Goal: Find specific page/section: Find specific page/section

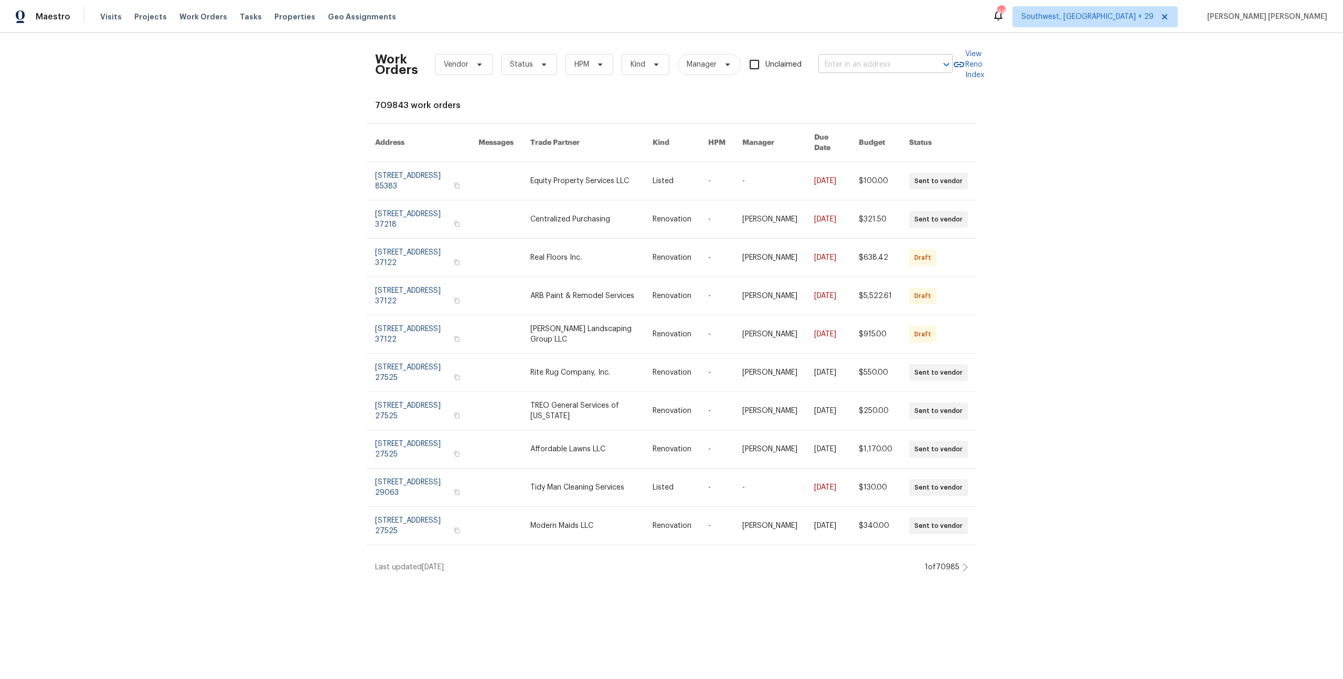
click at [883, 65] on input "text" at bounding box center [870, 65] width 105 height 16
paste input "15405 E 40th St S, Independence, MO 64055"
type input "15405 E 40th St S, Independence, MO 64055"
click at [870, 96] on li "15405 E 40th St S, Independence, MO 64055" at bounding box center [886, 87] width 134 height 17
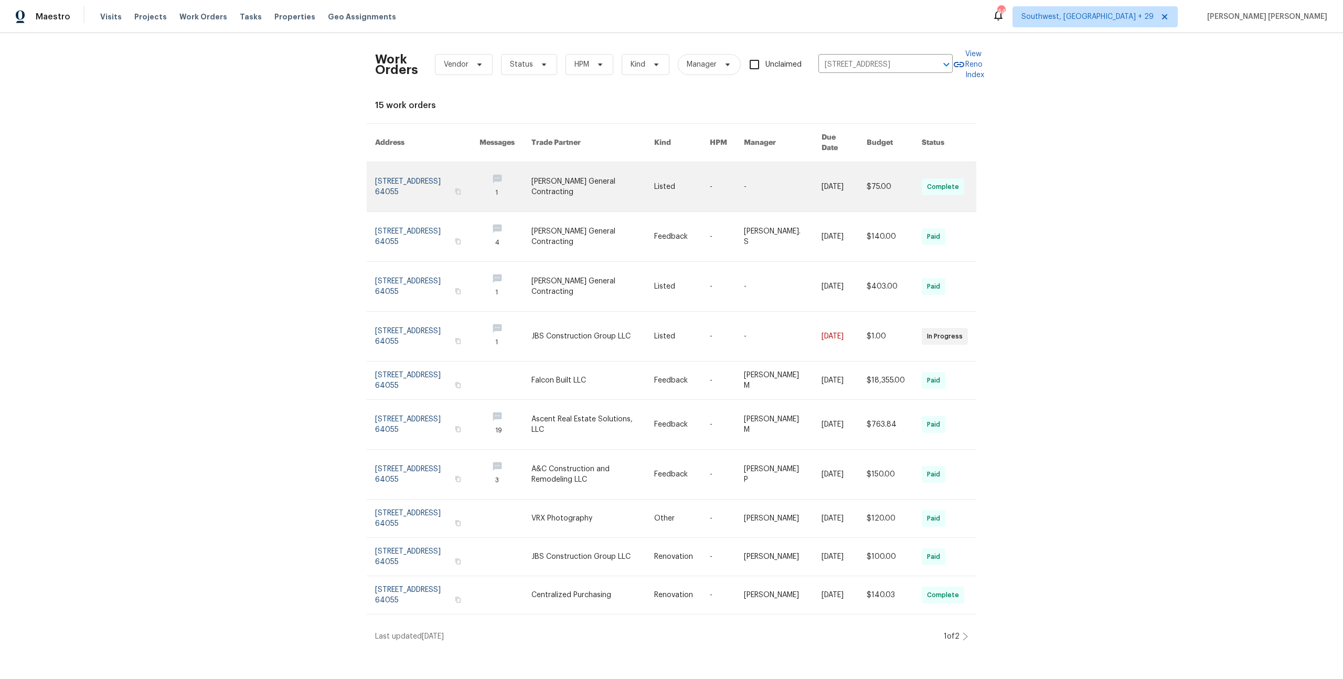
click at [860, 171] on td "$75.00" at bounding box center [885, 187] width 55 height 50
click at [821, 187] on link at bounding box center [843, 186] width 45 height 49
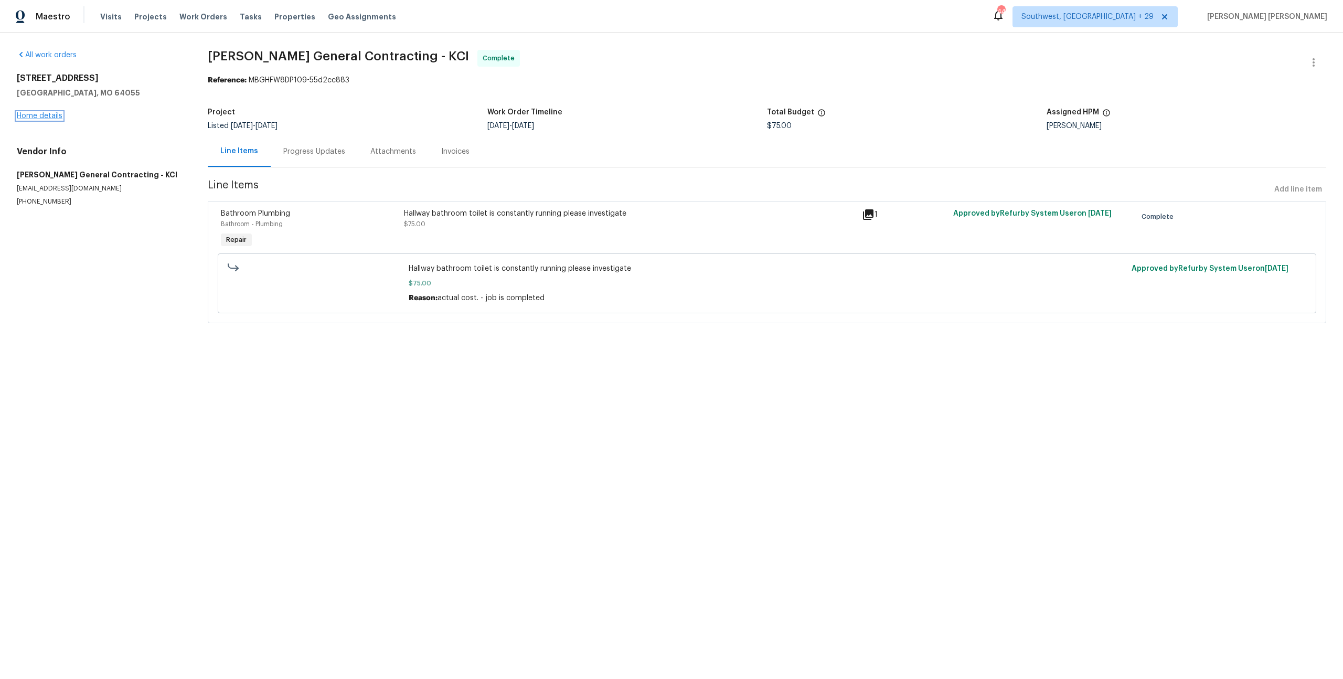
click at [55, 117] on link "Home details" at bounding box center [40, 115] width 46 height 7
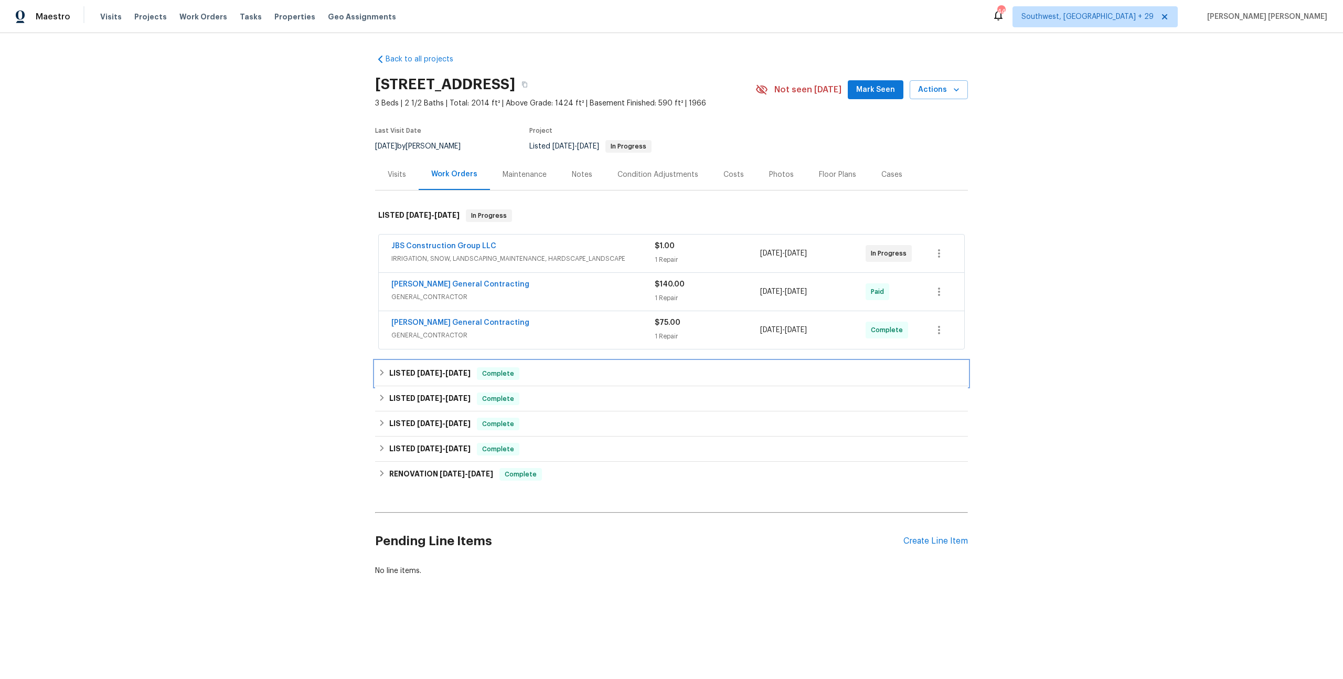
click at [512, 382] on div "LISTED 9/4/25 - 9/4/25 Complete" at bounding box center [671, 373] width 593 height 25
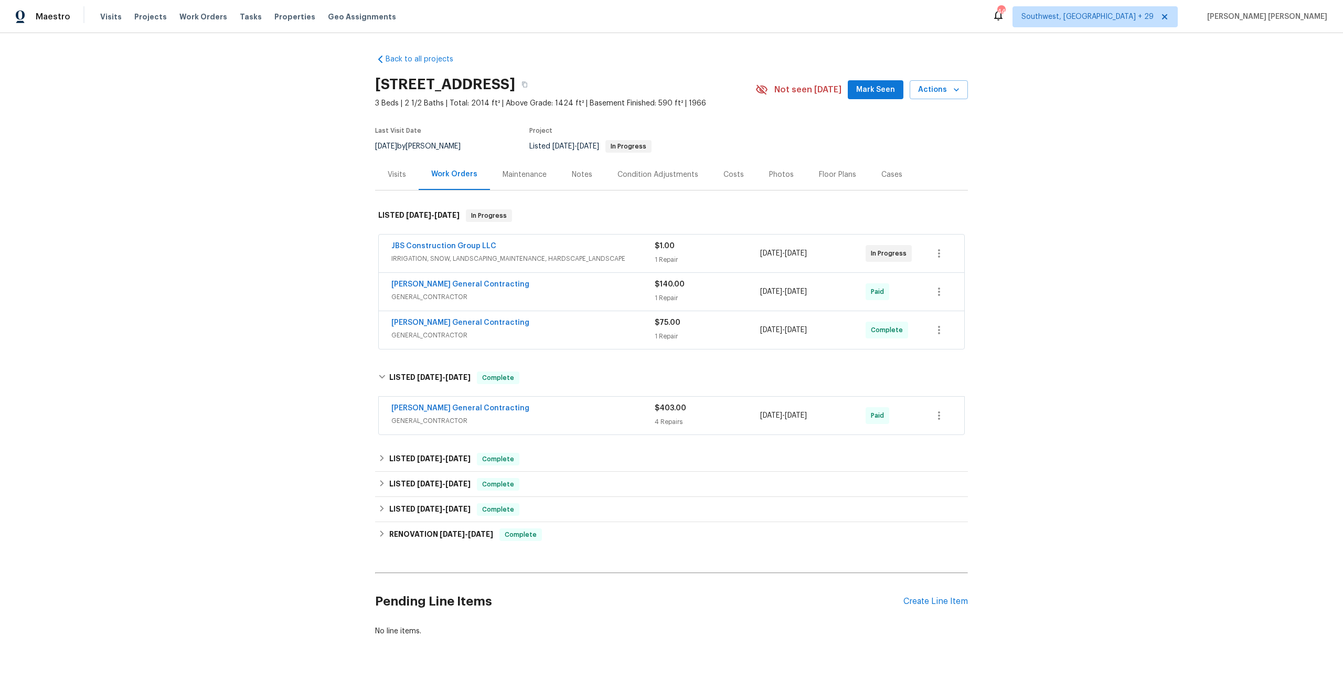
click at [593, 415] on span "GENERAL_CONTRACTOR" at bounding box center [522, 420] width 263 height 10
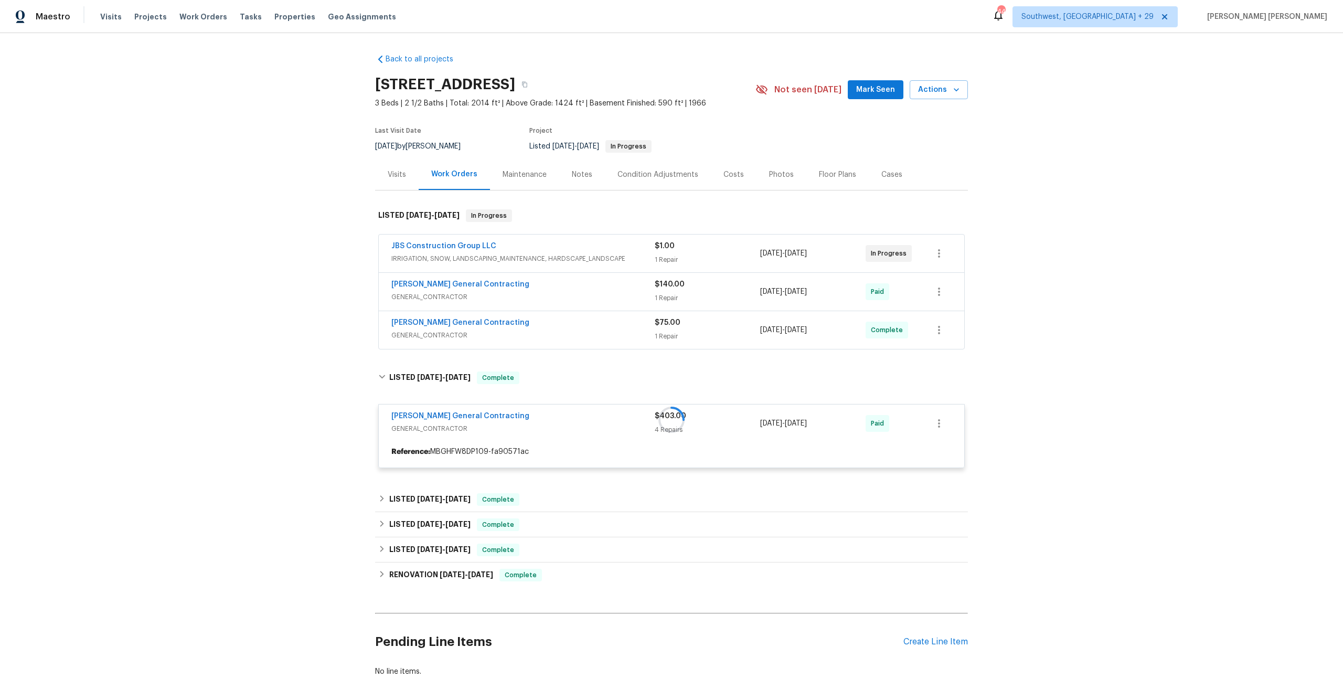
click at [630, 321] on div "Nicholson General Contracting" at bounding box center [522, 323] width 263 height 13
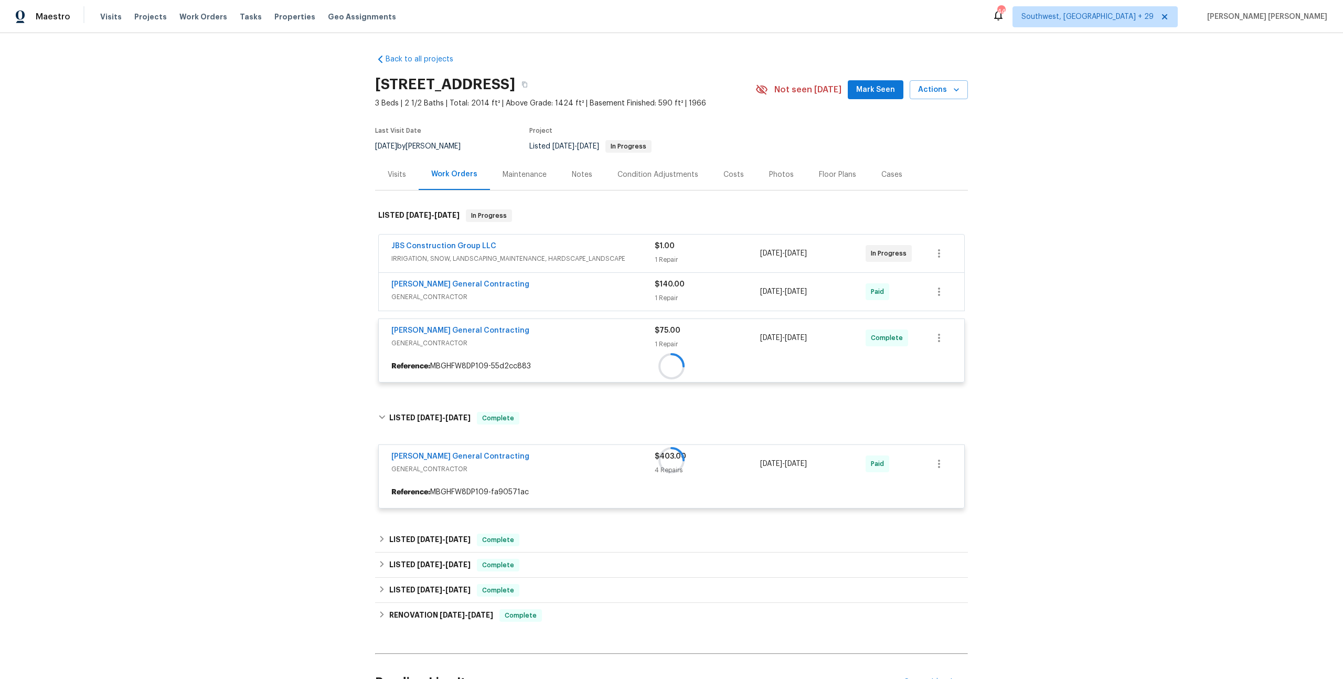
click at [641, 281] on div "Nicholson General Contracting" at bounding box center [522, 285] width 263 height 13
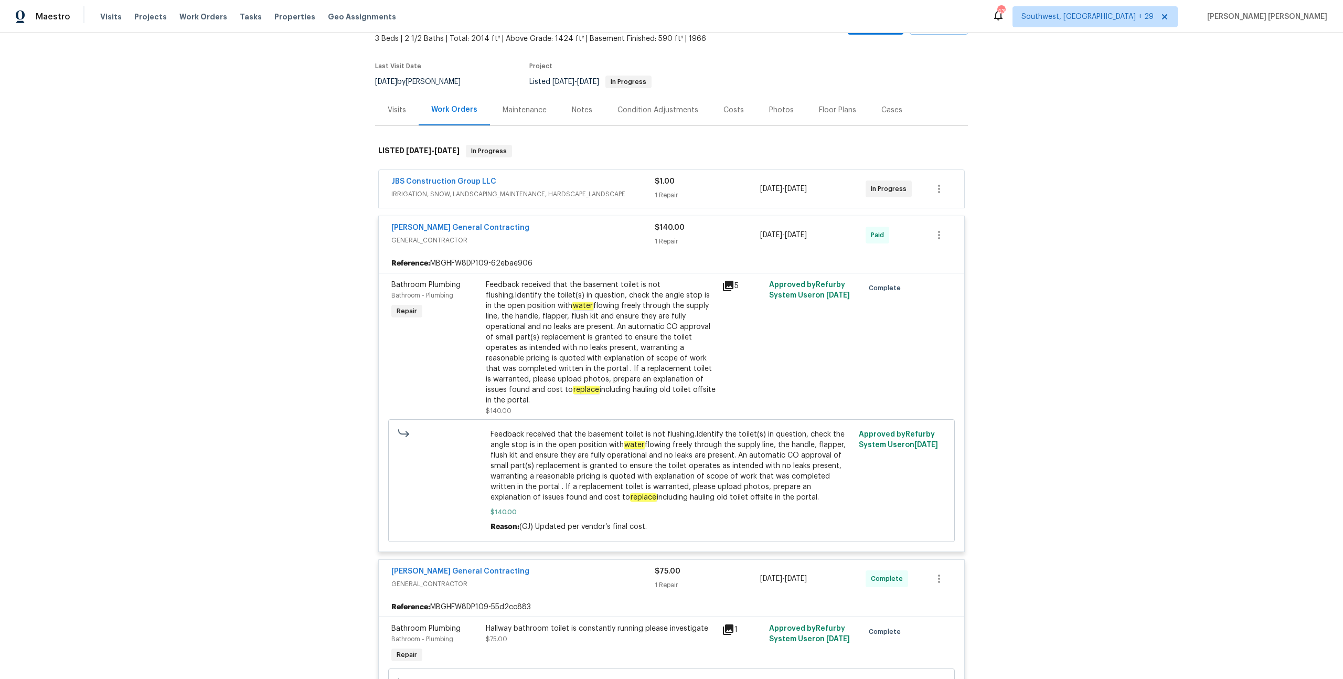
scroll to position [63, 0]
click at [477, 227] on link "Nicholson General Contracting" at bounding box center [460, 228] width 138 height 7
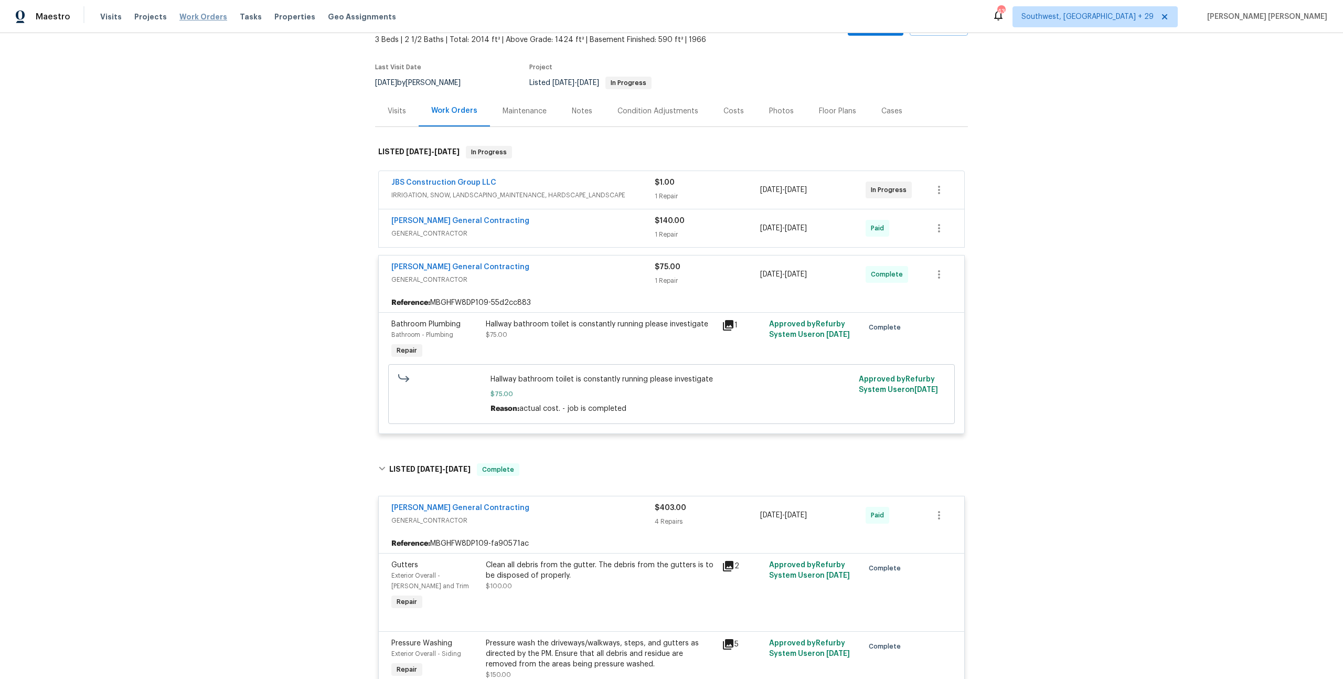
click at [197, 18] on span "Work Orders" at bounding box center [203, 17] width 48 height 10
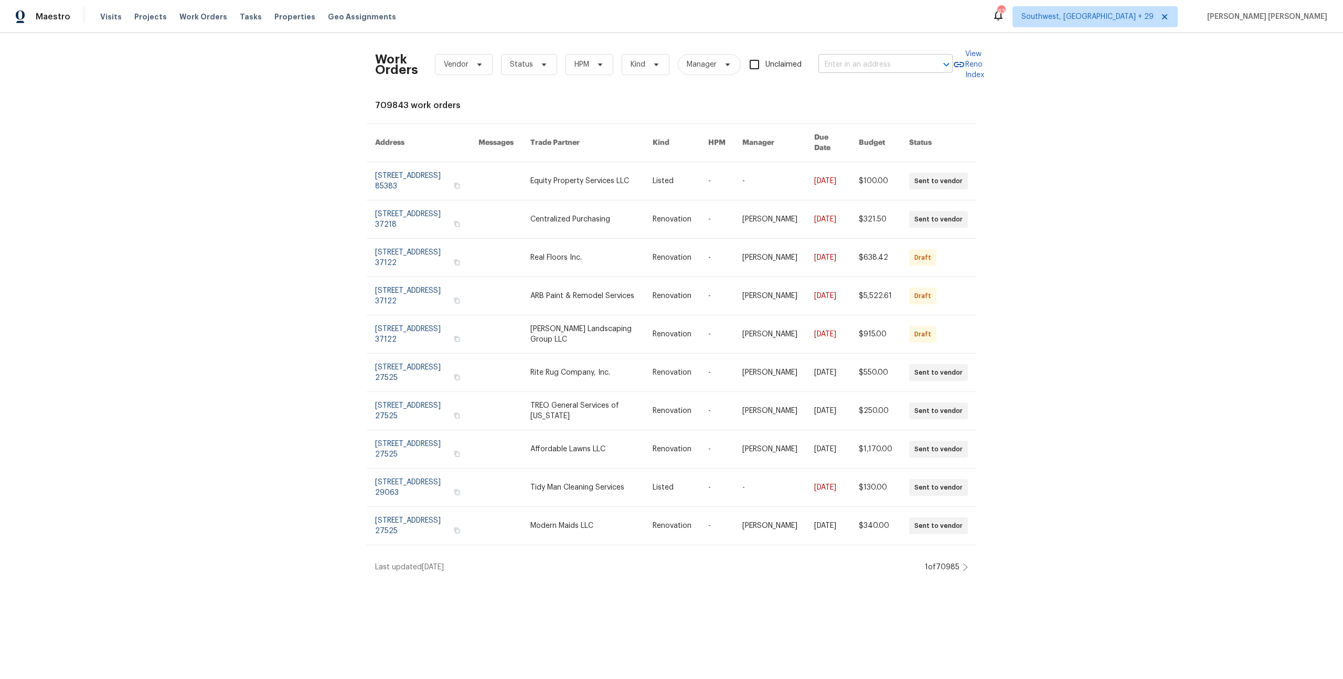
click at [848, 57] on input "text" at bounding box center [870, 65] width 105 height 16
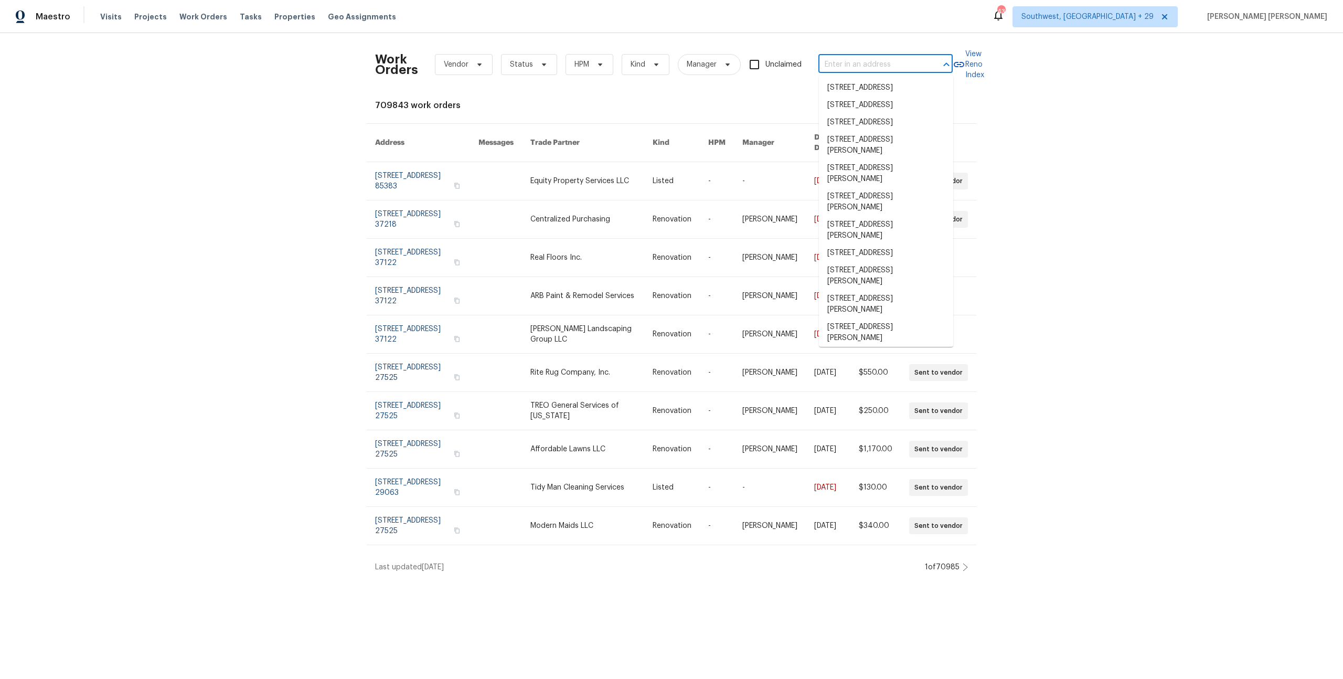
paste input "3811 Wyandotte Ave, Kansas City, KS 66106"
type input "3811 Wyandotte Ave, Kansas City, KS 66106"
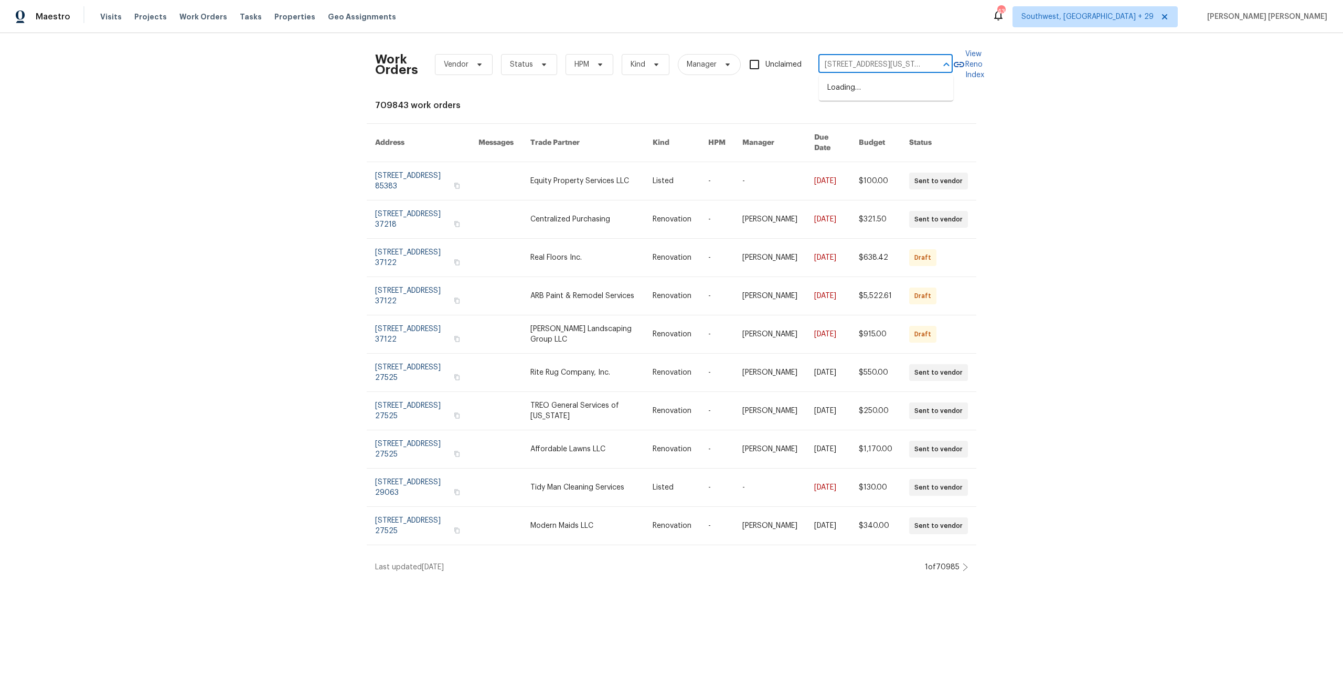
scroll to position [0, 49]
click at [860, 87] on li "3811 Wyandotte Ave, Kansas City, KS 66106" at bounding box center [886, 87] width 134 height 17
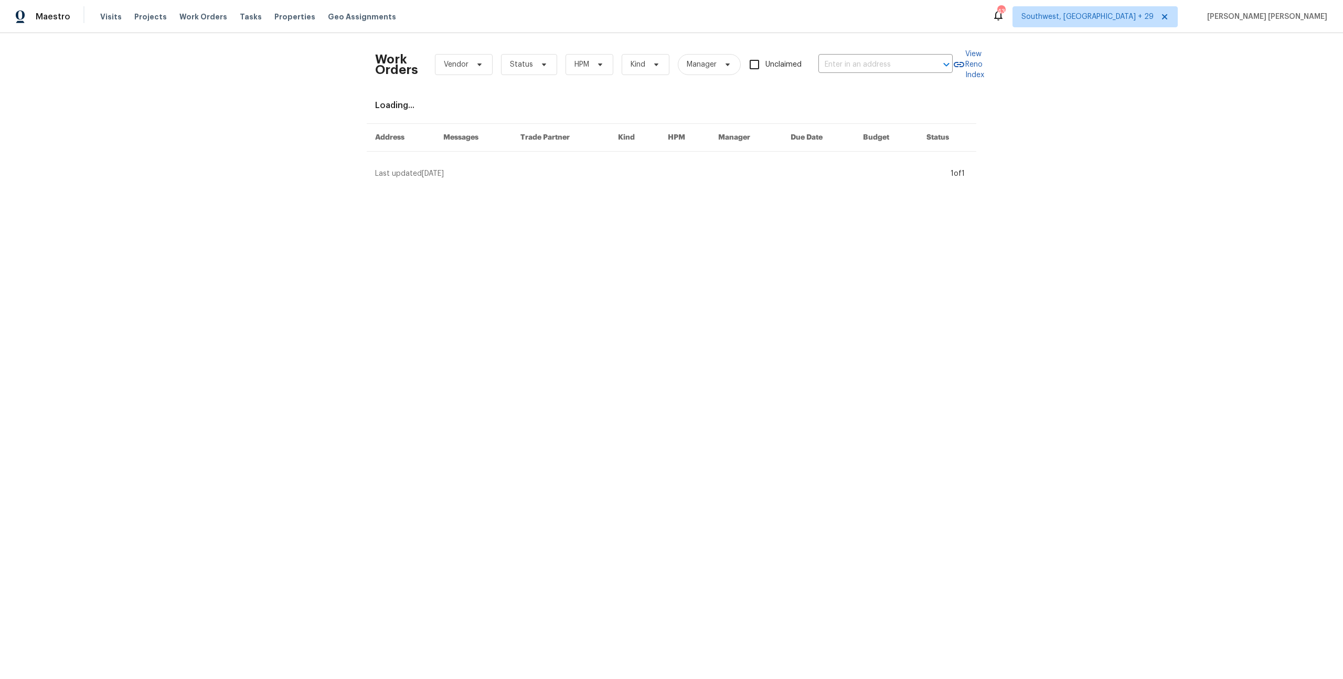
type input "3811 Wyandotte Ave, Kansas City, KS 66106"
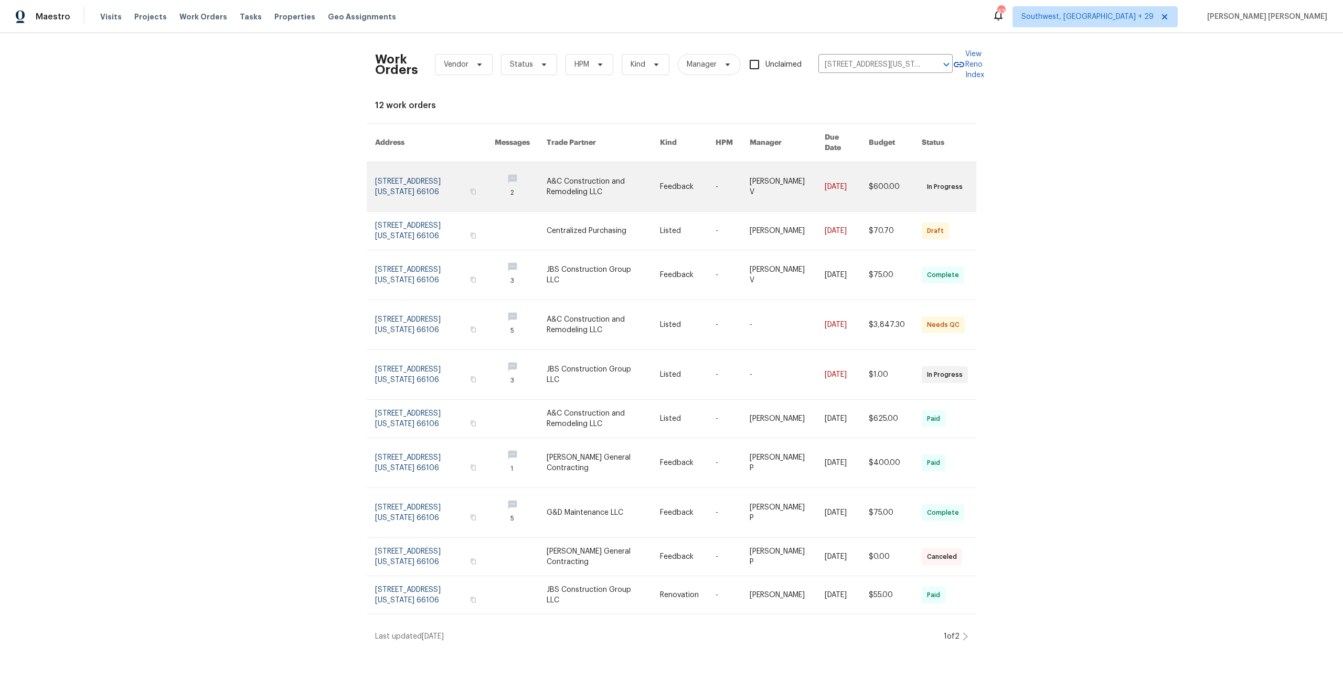
click at [886, 181] on link at bounding box center [894, 186] width 53 height 49
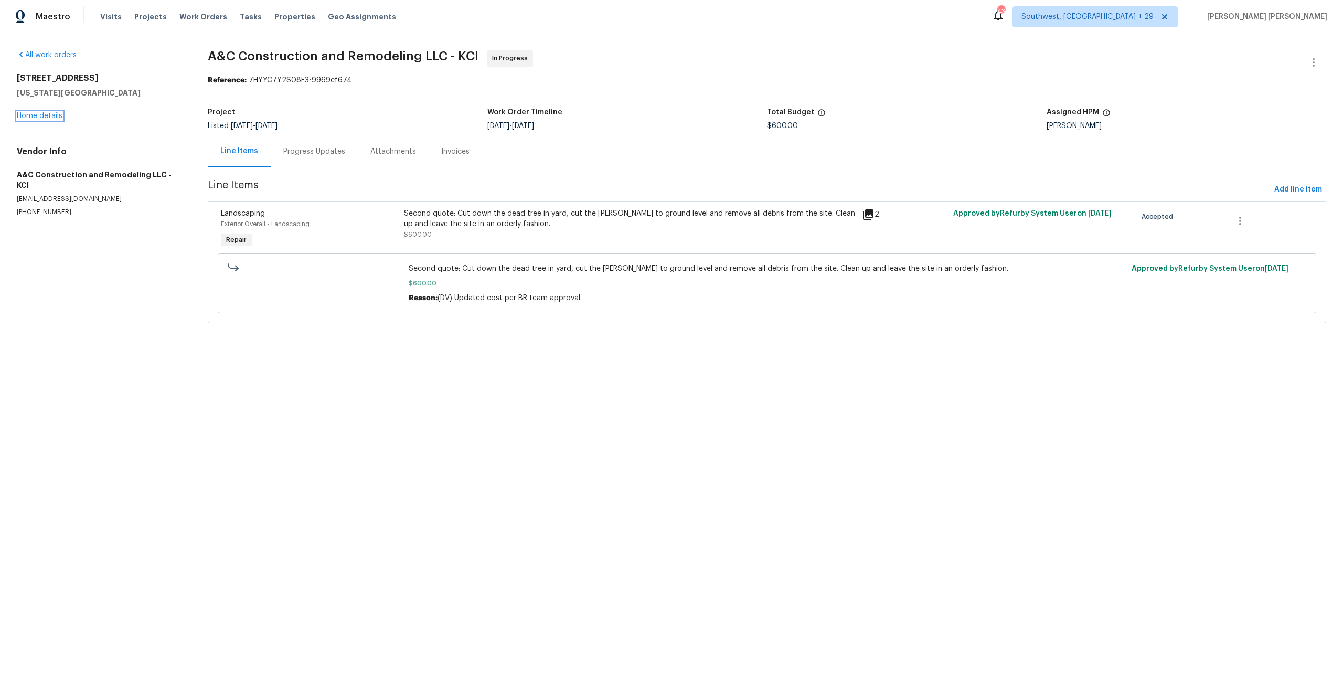
click at [45, 117] on link "Home details" at bounding box center [40, 115] width 46 height 7
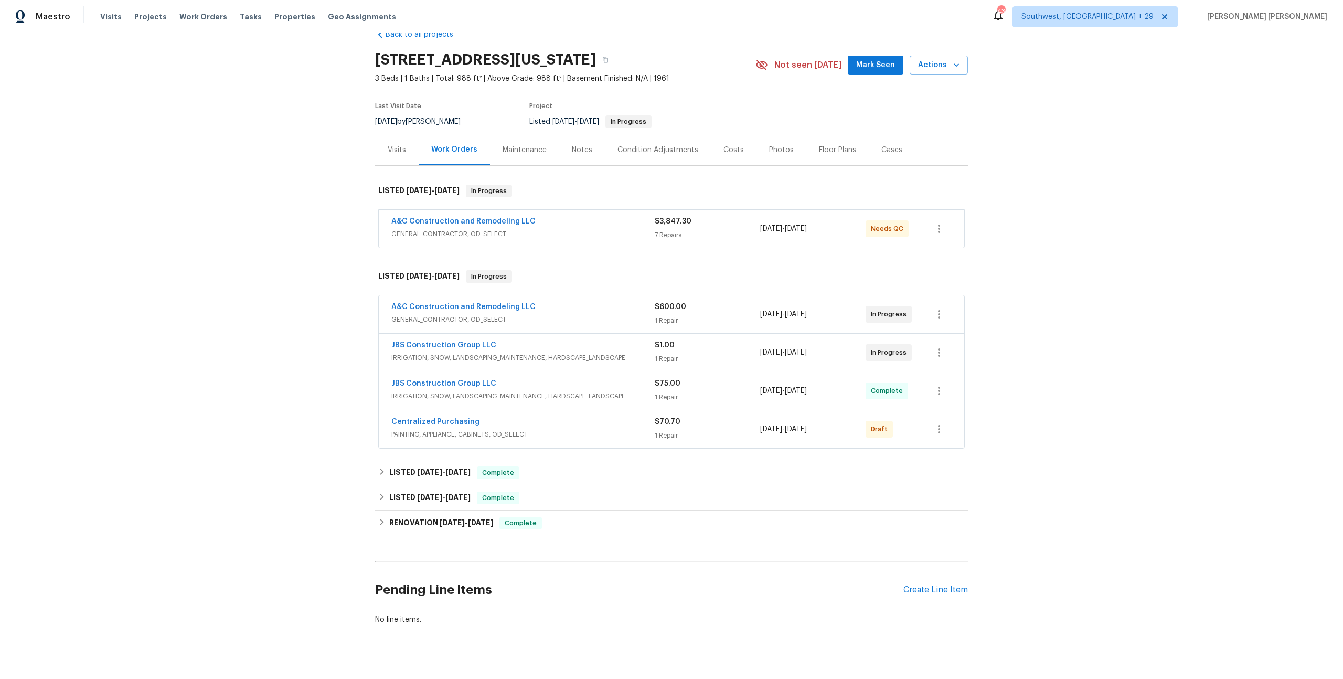
scroll to position [42, 0]
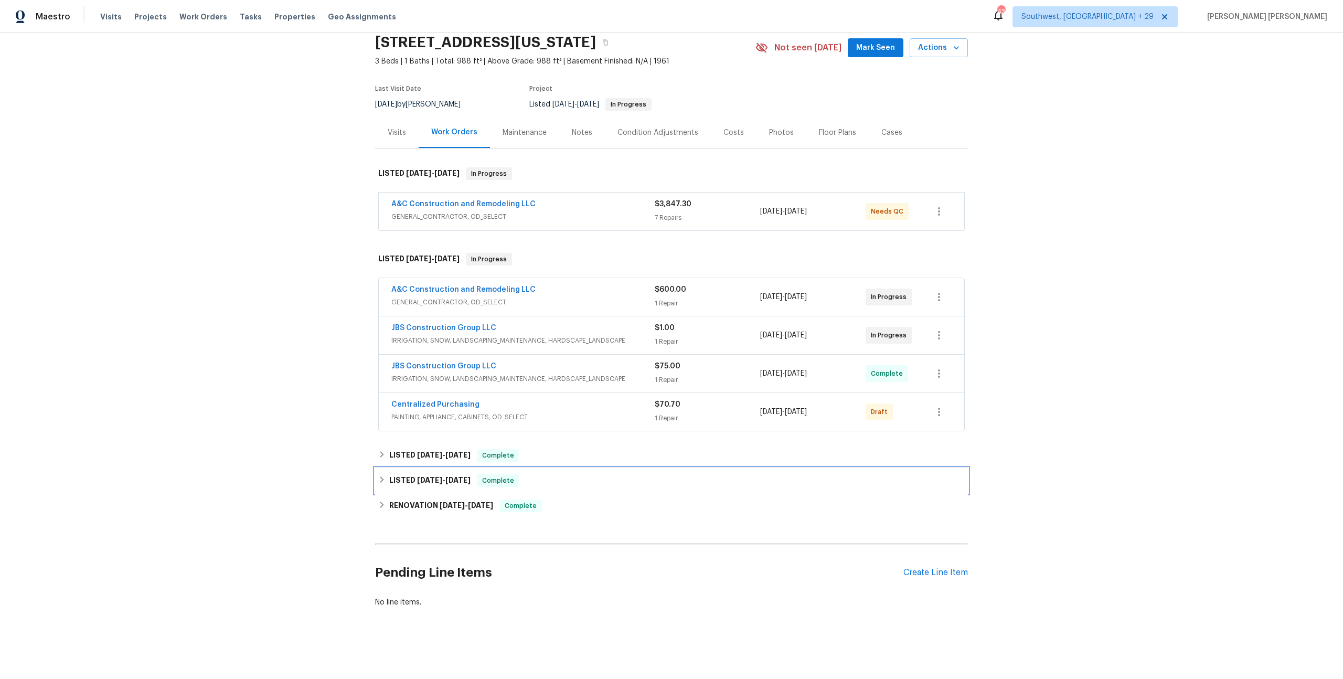
click at [502, 482] on span "Complete" at bounding box center [498, 480] width 40 height 10
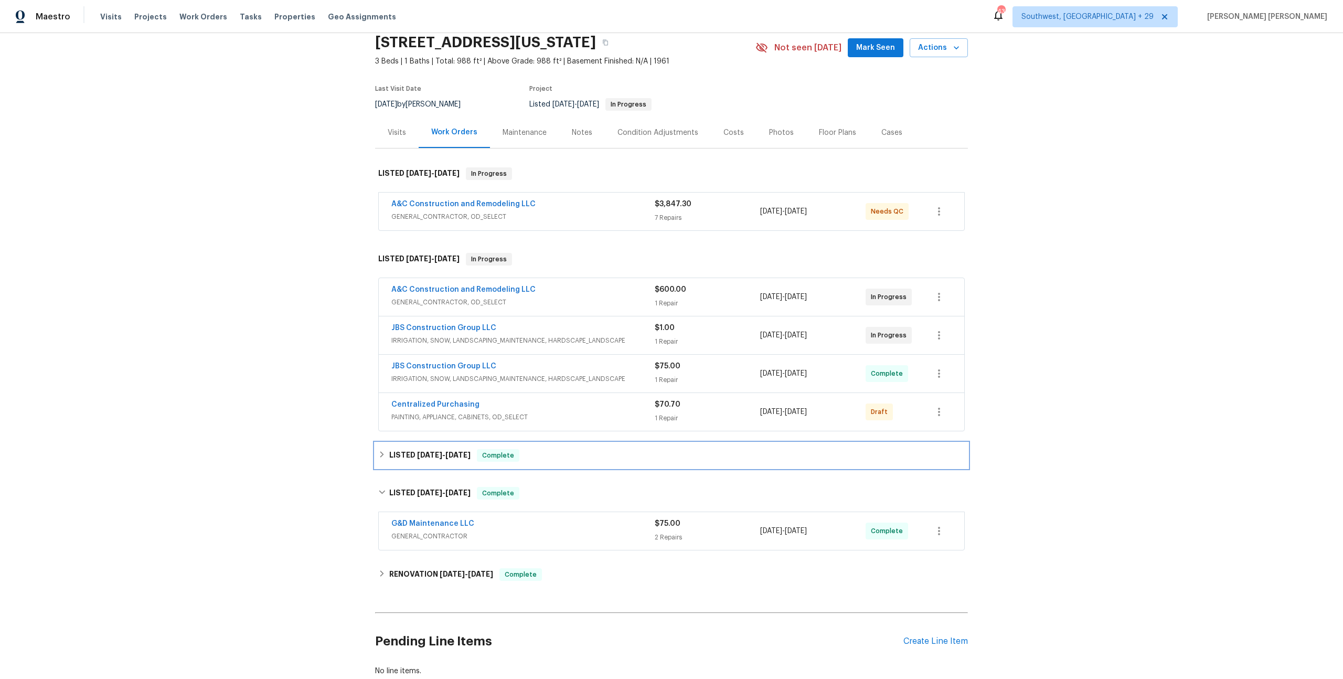
click at [523, 462] on div "LISTED 7/24/25 - 7/31/25 Complete" at bounding box center [671, 455] width 593 height 25
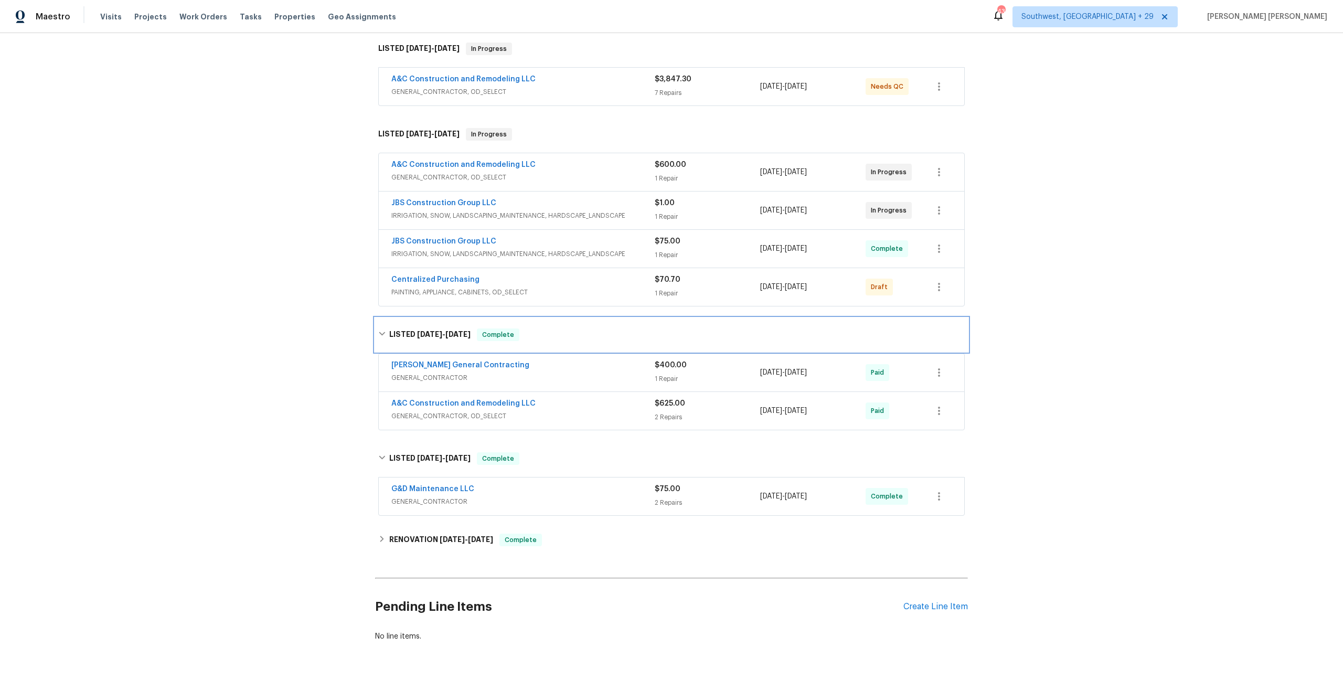
scroll to position [201, 0]
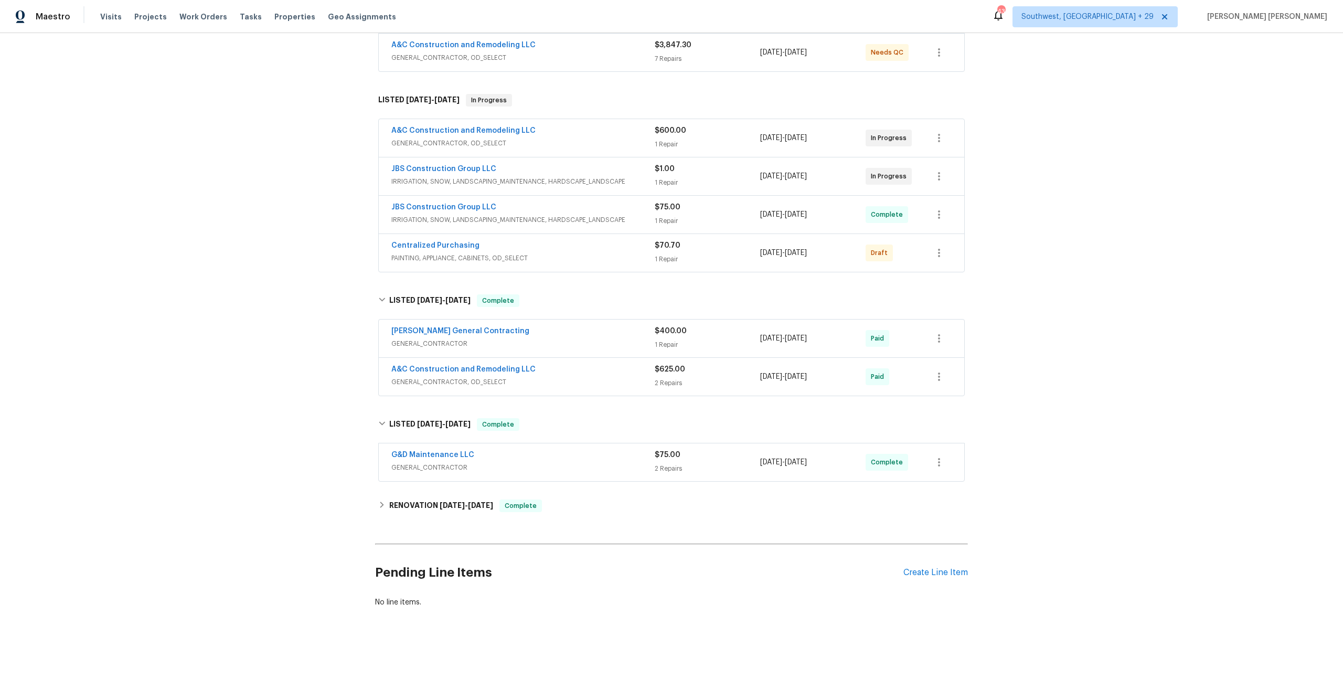
click at [641, 461] on div "G&D Maintenance LLC" at bounding box center [522, 455] width 263 height 13
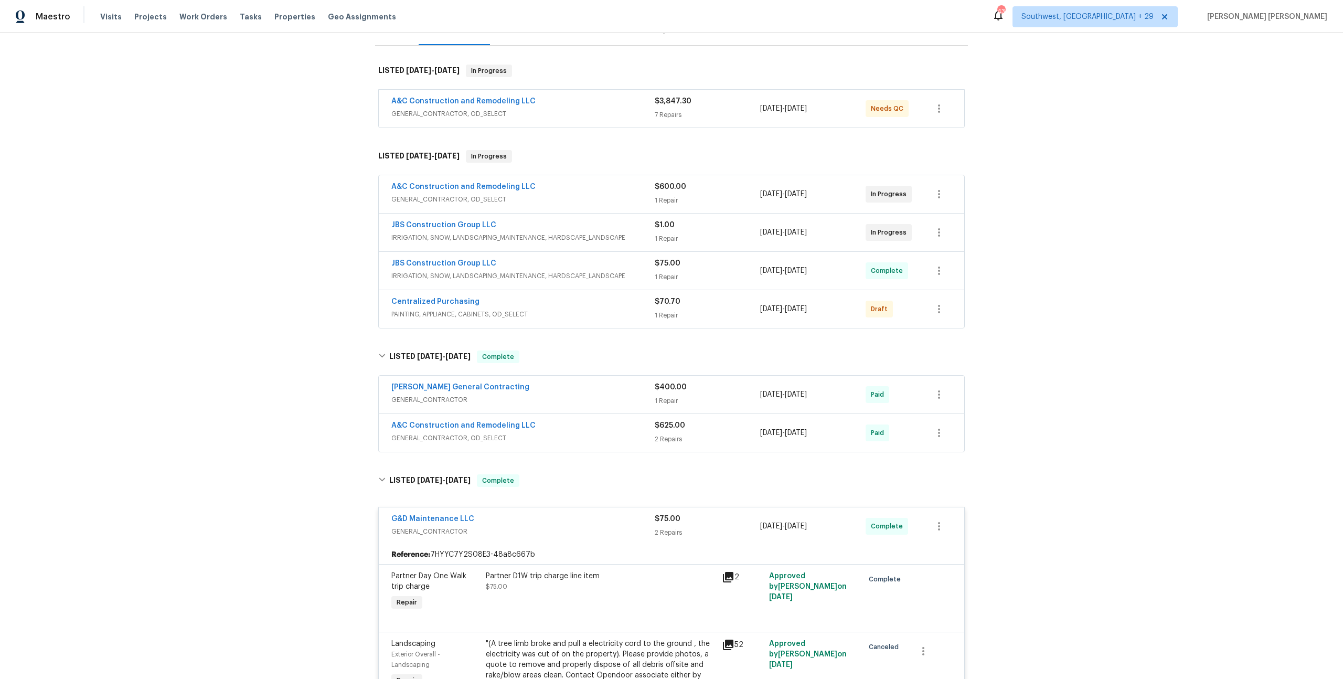
scroll to position [135, 0]
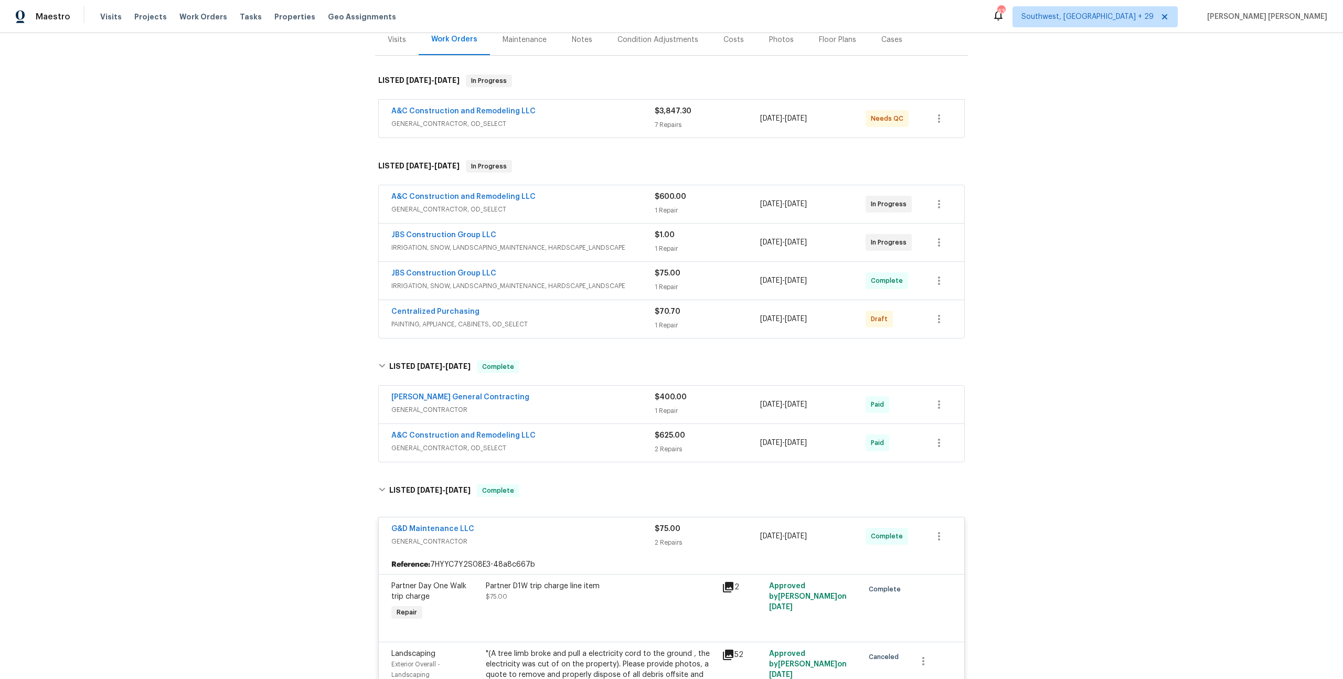
click at [646, 452] on span "GENERAL_CONTRACTOR, OD_SELECT" at bounding box center [522, 448] width 263 height 10
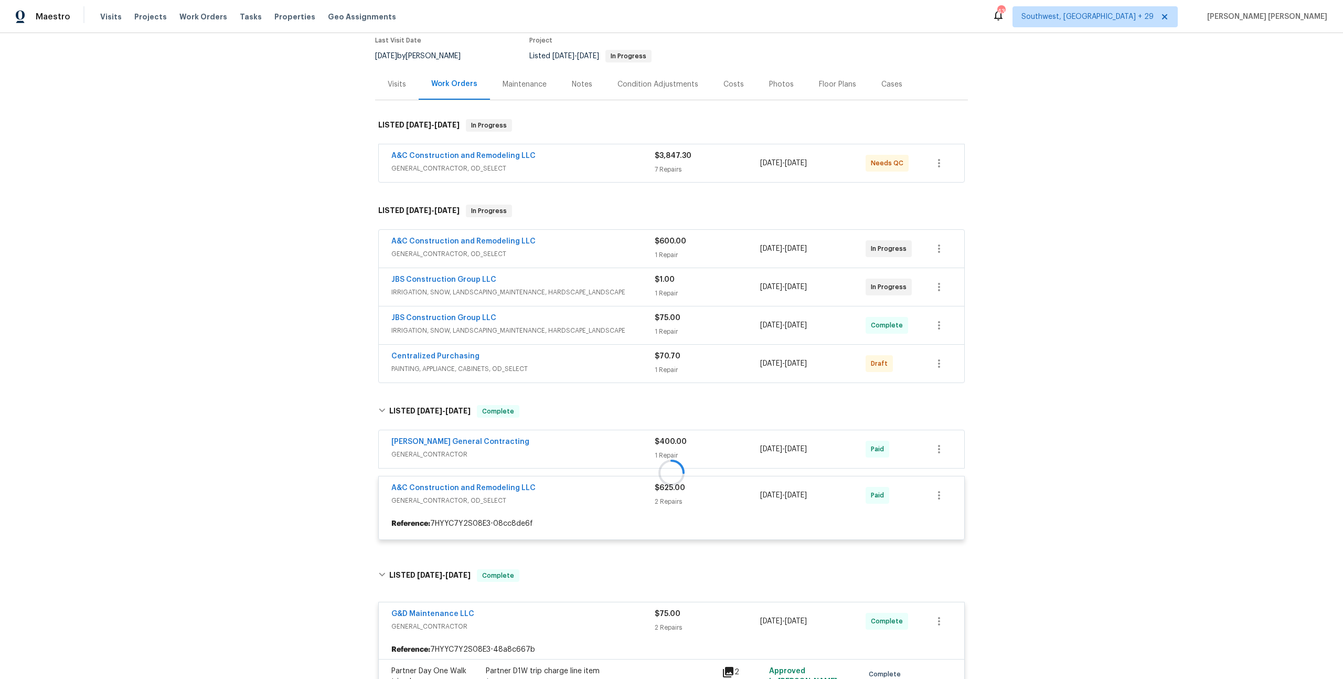
scroll to position [78, 0]
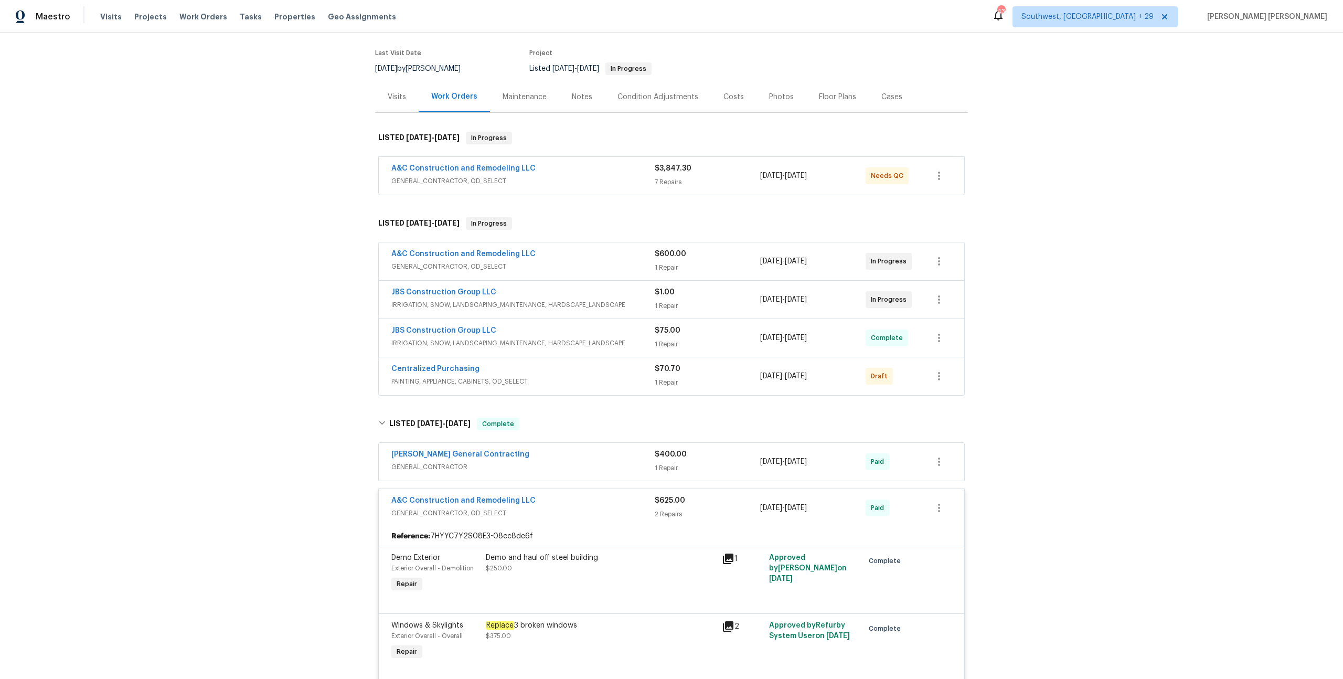
click at [789, 466] on span "7/24/2025 - 7/28/2025" at bounding box center [783, 461] width 47 height 10
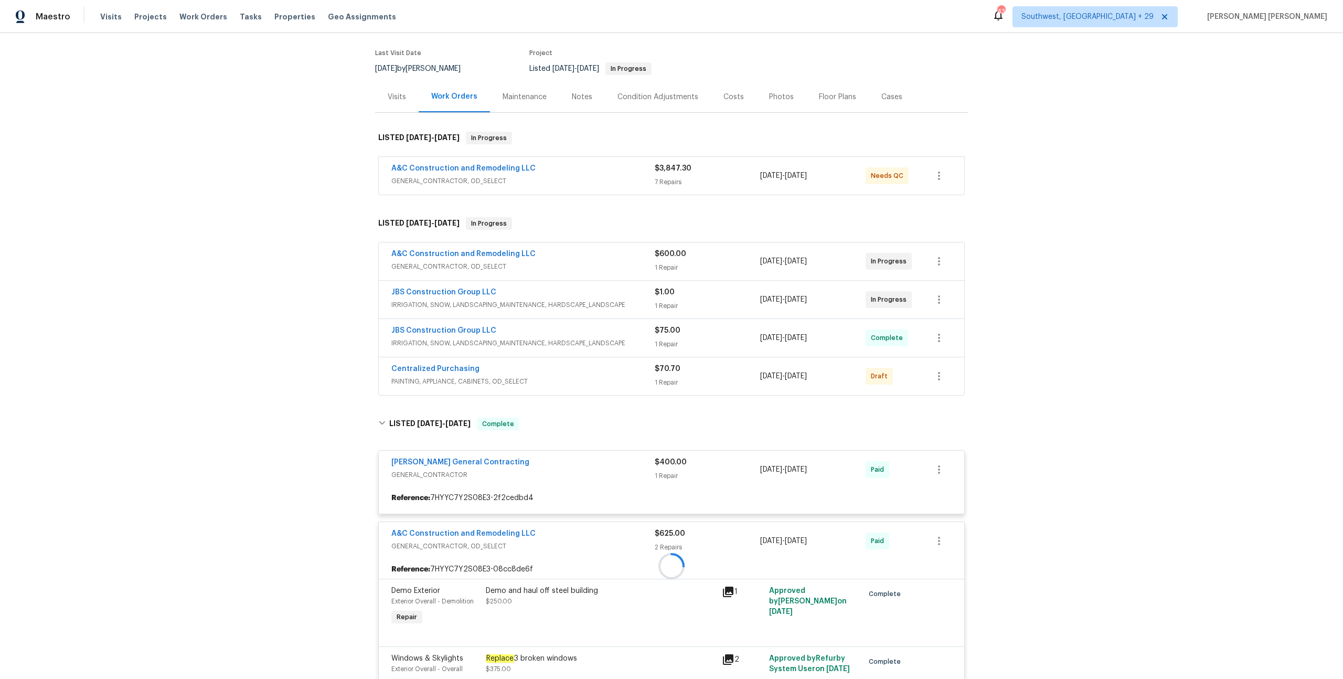
click at [807, 375] on span "10/1/2025" at bounding box center [796, 375] width 22 height 7
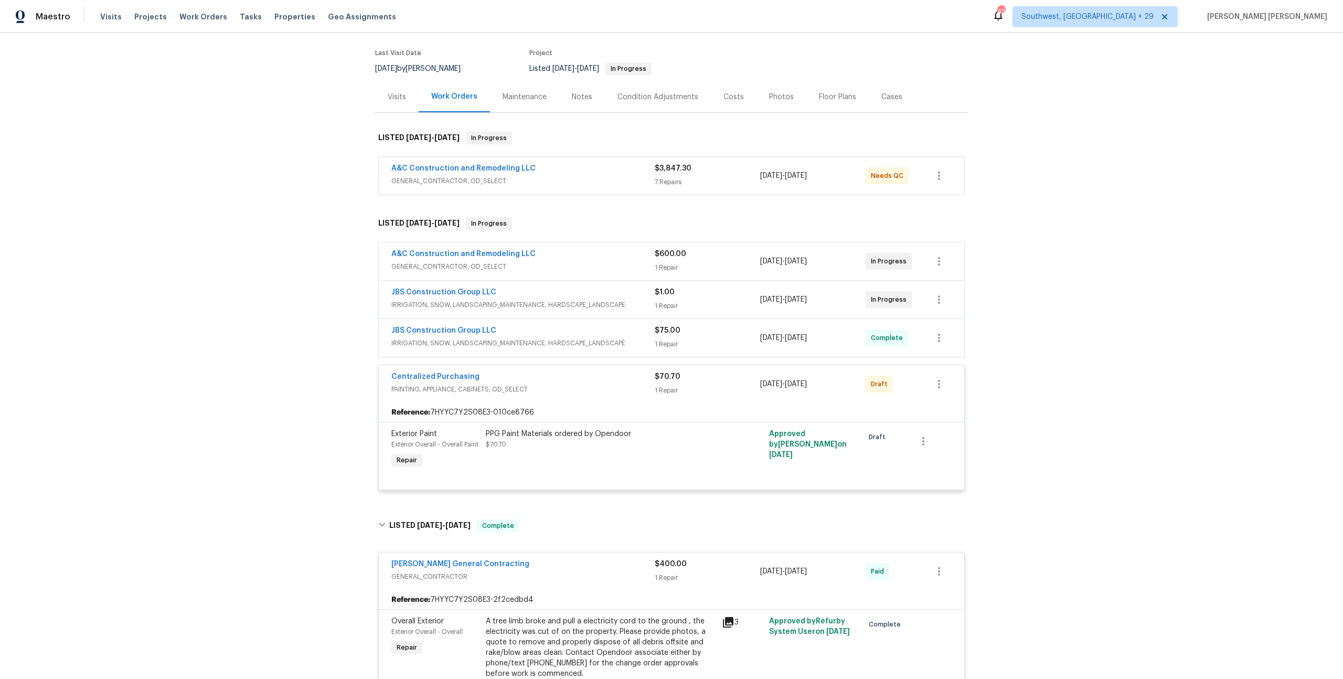
click at [807, 339] on span "[DATE]" at bounding box center [796, 337] width 22 height 7
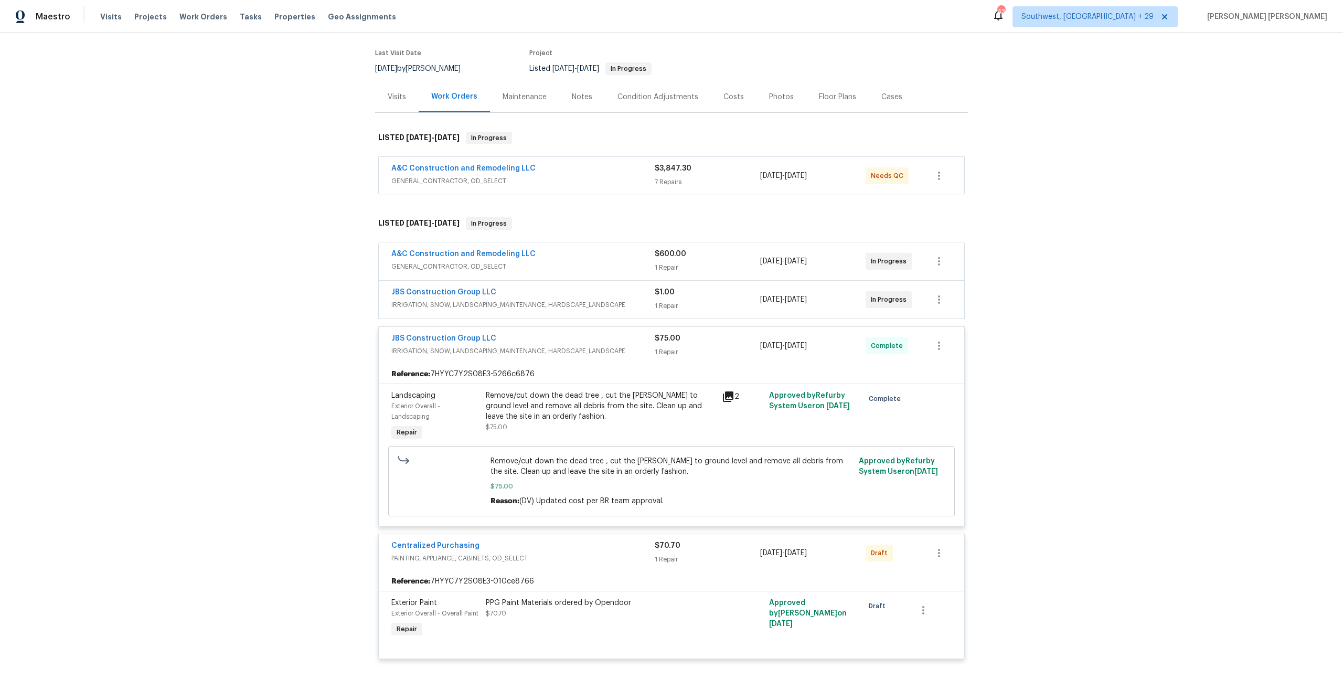
click at [829, 169] on div "9/4/2025 - 9/4/2025" at bounding box center [812, 175] width 105 height 25
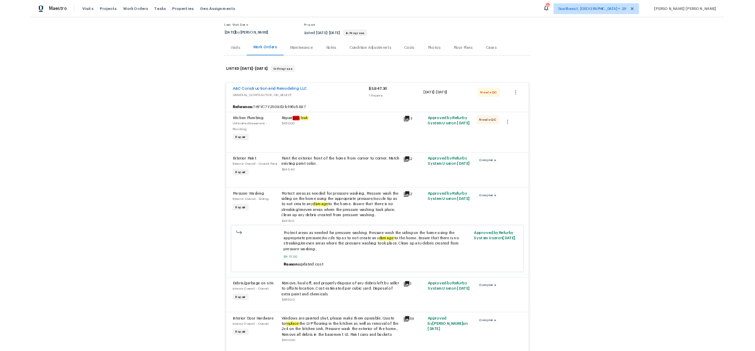
scroll to position [0, 0]
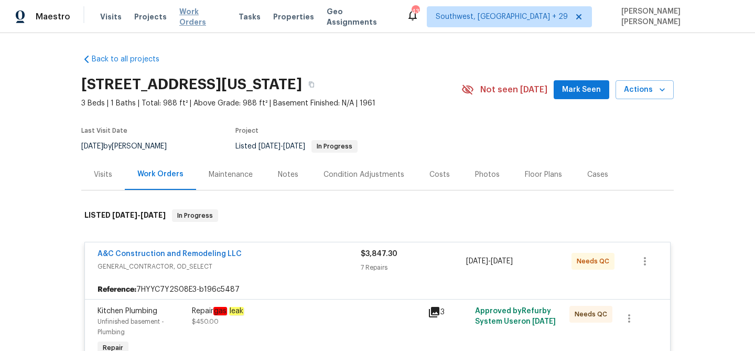
click at [191, 15] on span "Work Orders" at bounding box center [202, 16] width 47 height 21
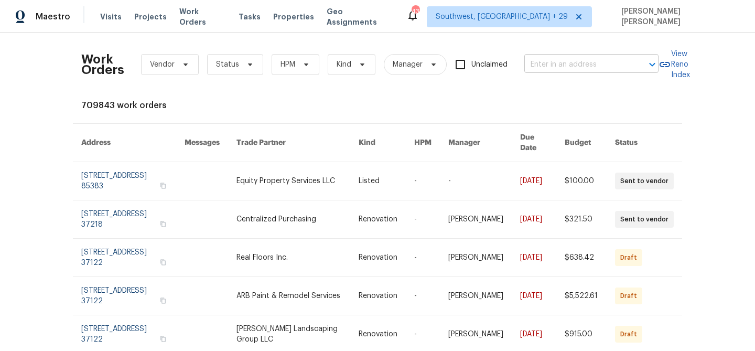
click at [604, 63] on input "text" at bounding box center [576, 65] width 105 height 16
paste input "521 Lake Gaston Dr, Fuquay Varina, NC 27526"
type input "521 Lake Gaston Dr, Fuquay Varina, NC 27526"
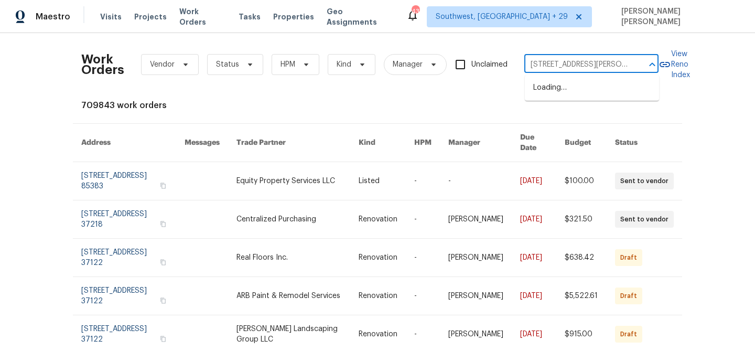
scroll to position [0, 56]
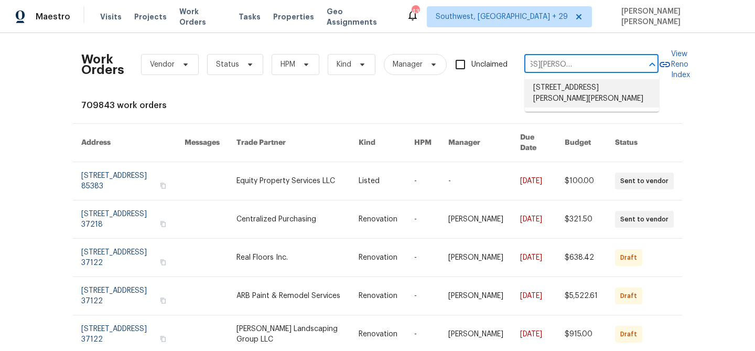
click at [599, 91] on li "521 Lake Gaston Dr, Fuquay Varina, NC 27526" at bounding box center [592, 93] width 134 height 28
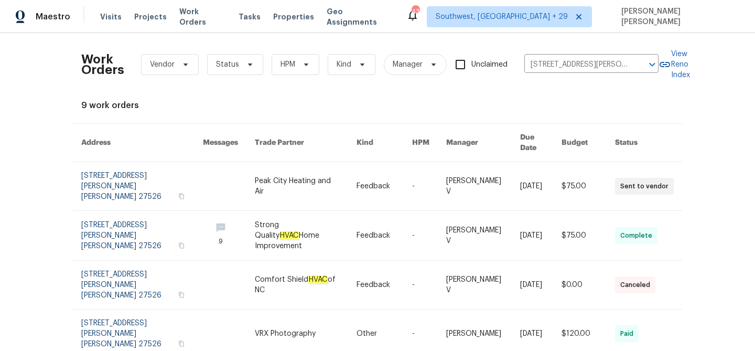
click at [528, 172] on link at bounding box center [540, 186] width 41 height 48
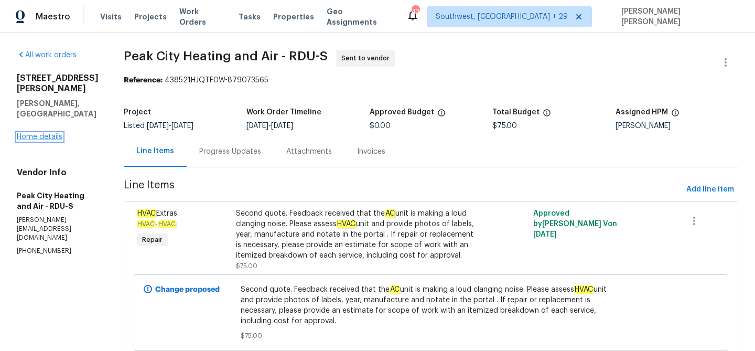
click at [46, 133] on link "Home details" at bounding box center [40, 136] width 46 height 7
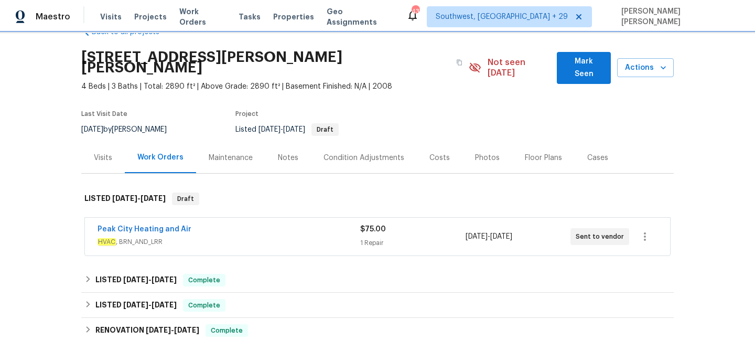
scroll to position [116, 0]
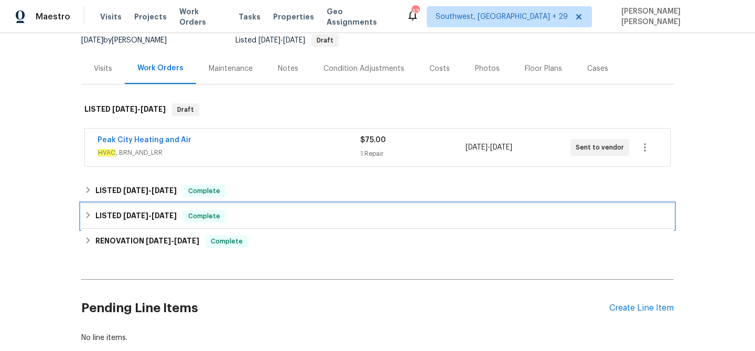
click at [235, 210] on div "LISTED 7/15/25 - 7/16/25 Complete" at bounding box center [377, 216] width 586 height 13
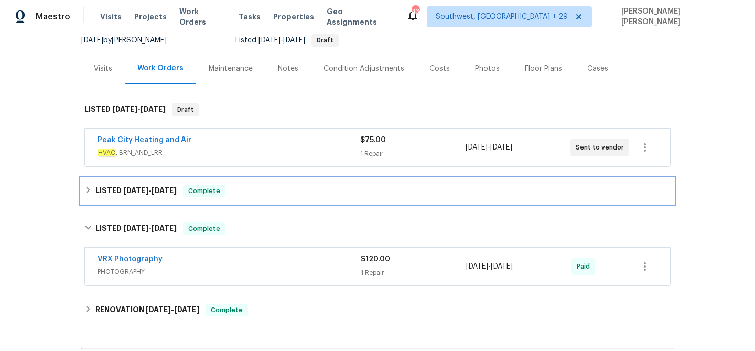
click at [256, 185] on div "LISTED 10/8/25 - 10/13/25 Complete" at bounding box center [377, 191] width 586 height 13
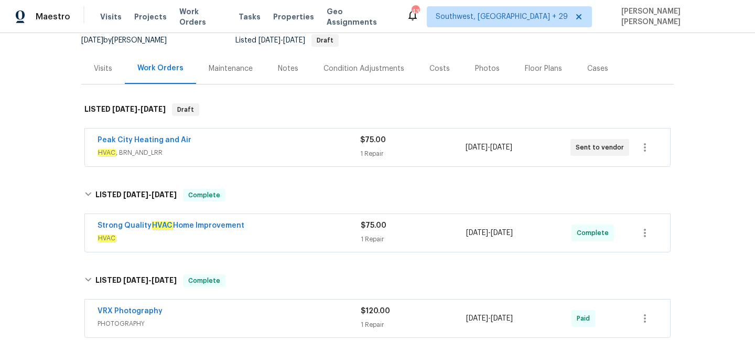
click at [298, 135] on div "Peak City Heating and Air" at bounding box center [229, 141] width 263 height 13
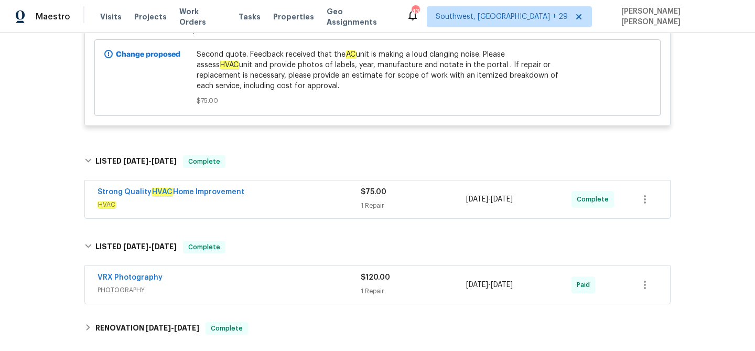
scroll to position [371, 0]
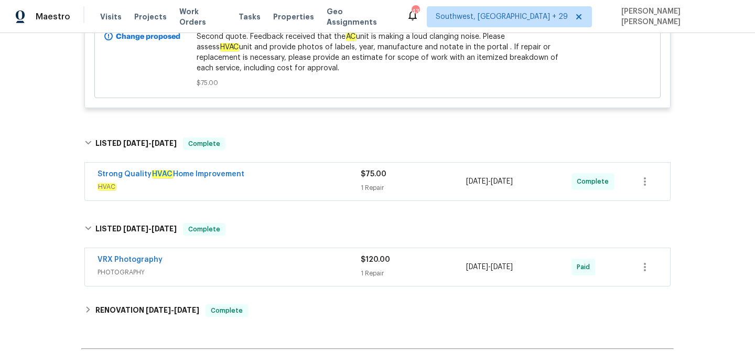
click at [306, 169] on div "Strong Quality HVAC Home Improvement" at bounding box center [229, 175] width 263 height 13
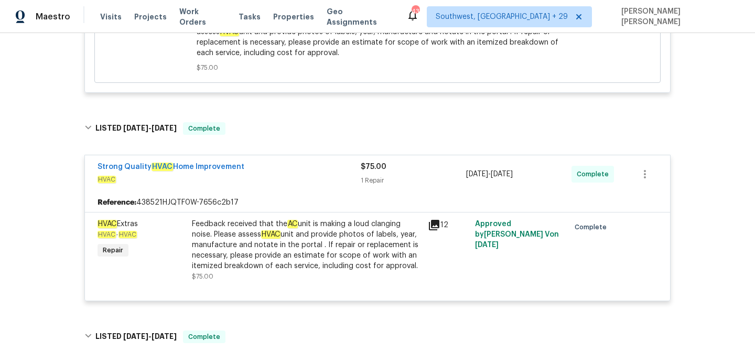
scroll to position [480, 0]
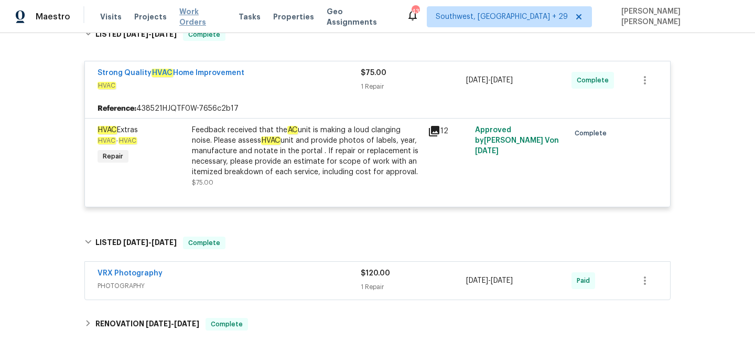
click at [204, 18] on span "Work Orders" at bounding box center [202, 16] width 47 height 21
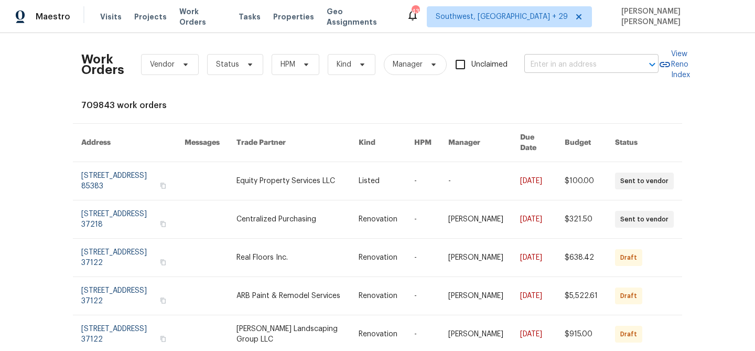
click at [555, 67] on input "text" at bounding box center [576, 65] width 105 height 16
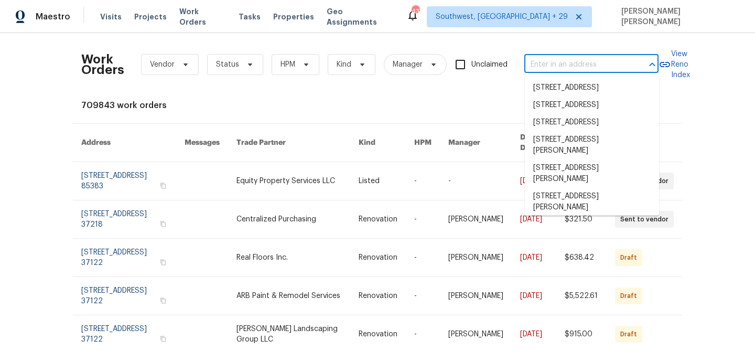
paste input "[STREET_ADDRESS]"
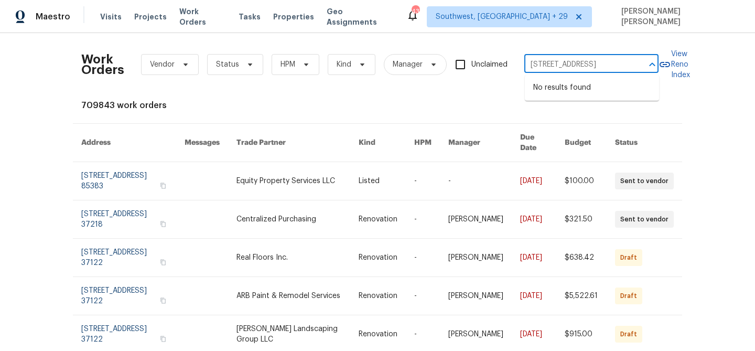
type input "[STREET_ADDRESS]"
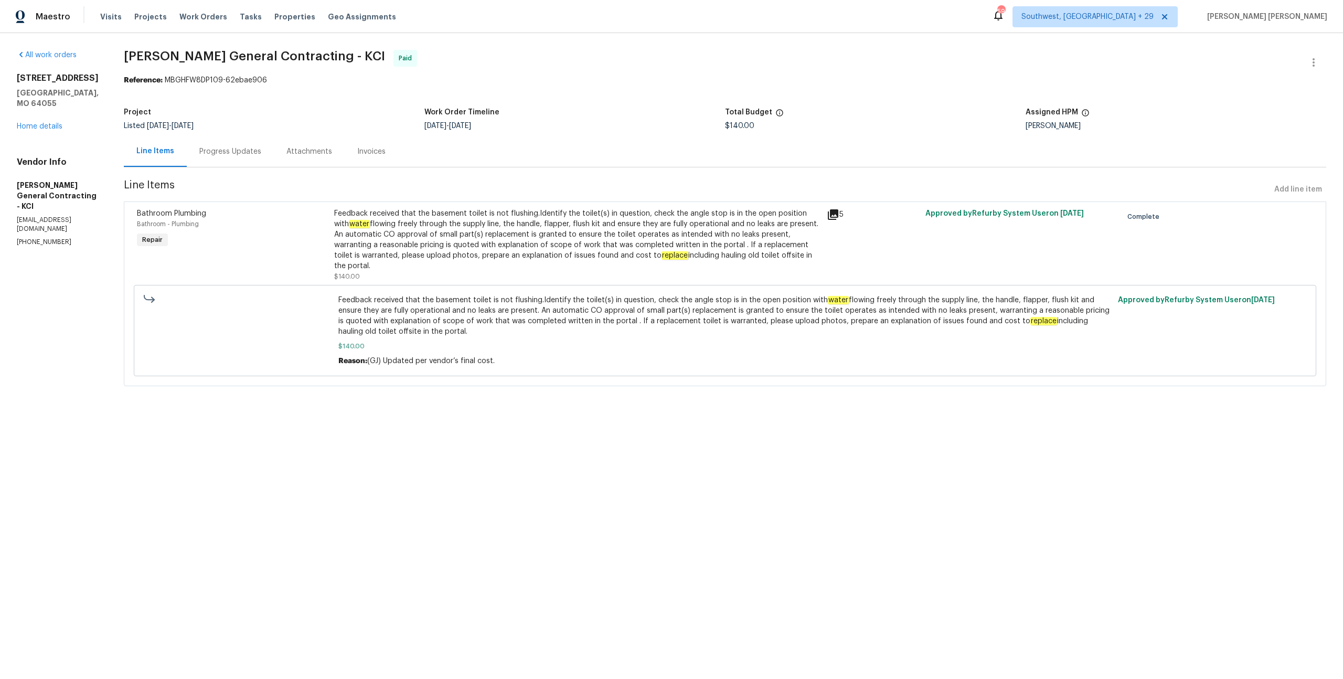
click at [261, 163] on div "Progress Updates" at bounding box center [230, 151] width 87 height 31
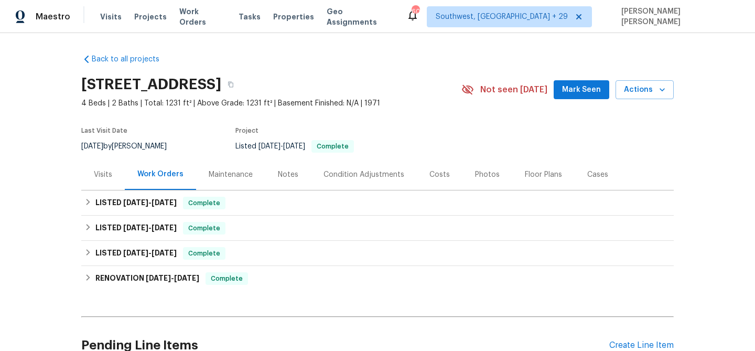
click at [106, 174] on div "Visits" at bounding box center [103, 174] width 18 height 10
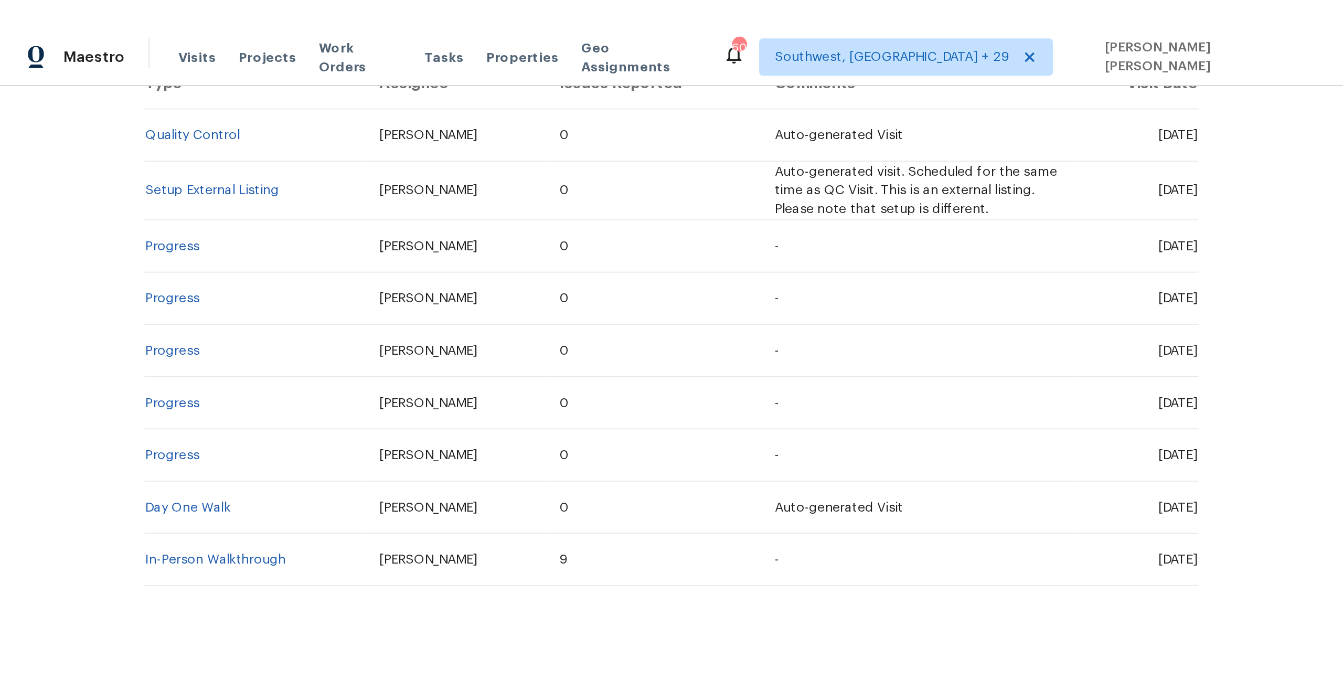
scroll to position [228, 0]
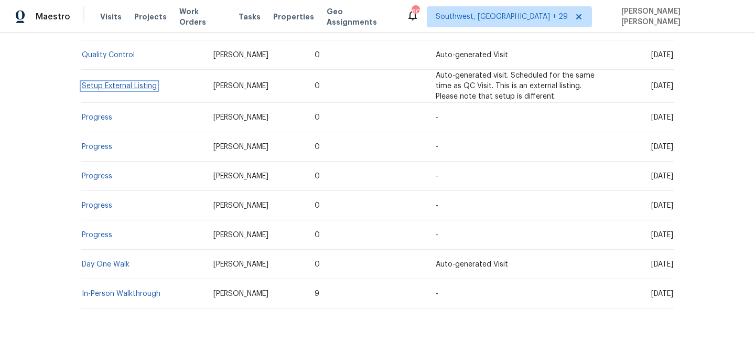
click at [130, 85] on link "Setup External Listing" at bounding box center [119, 85] width 75 height 7
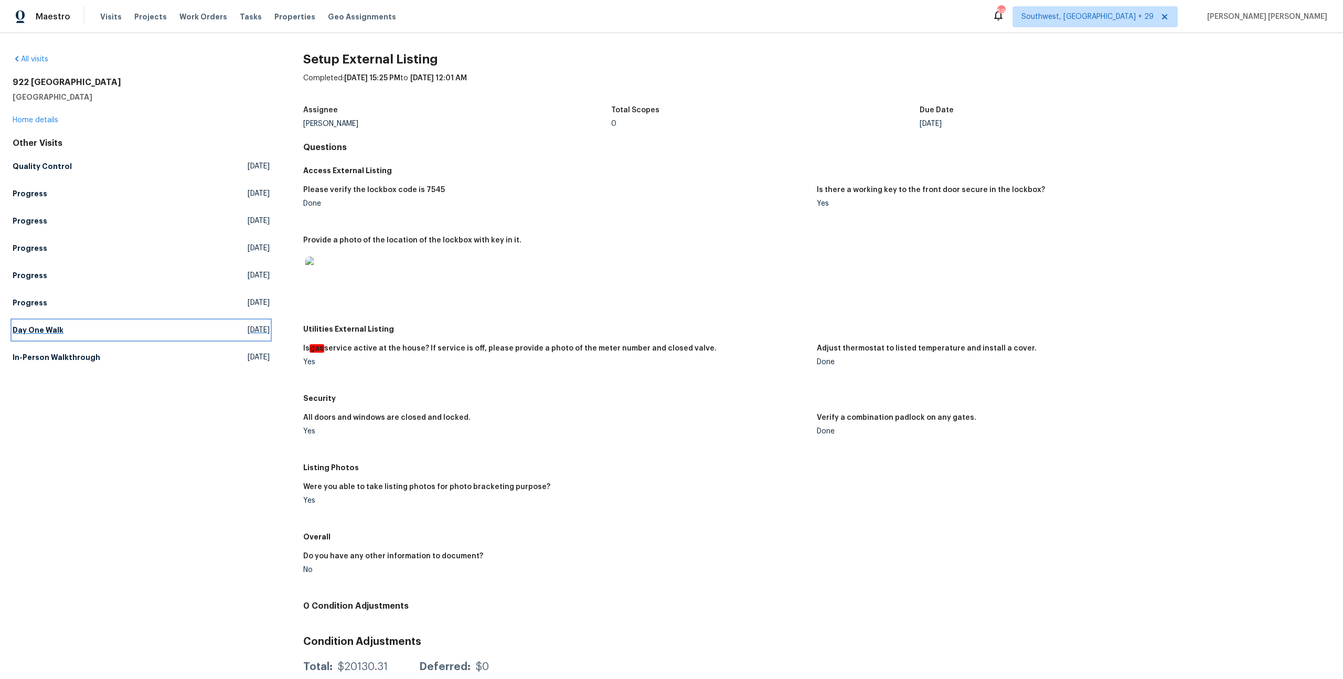
click at [57, 331] on h5 "Day One Walk" at bounding box center [38, 330] width 51 height 10
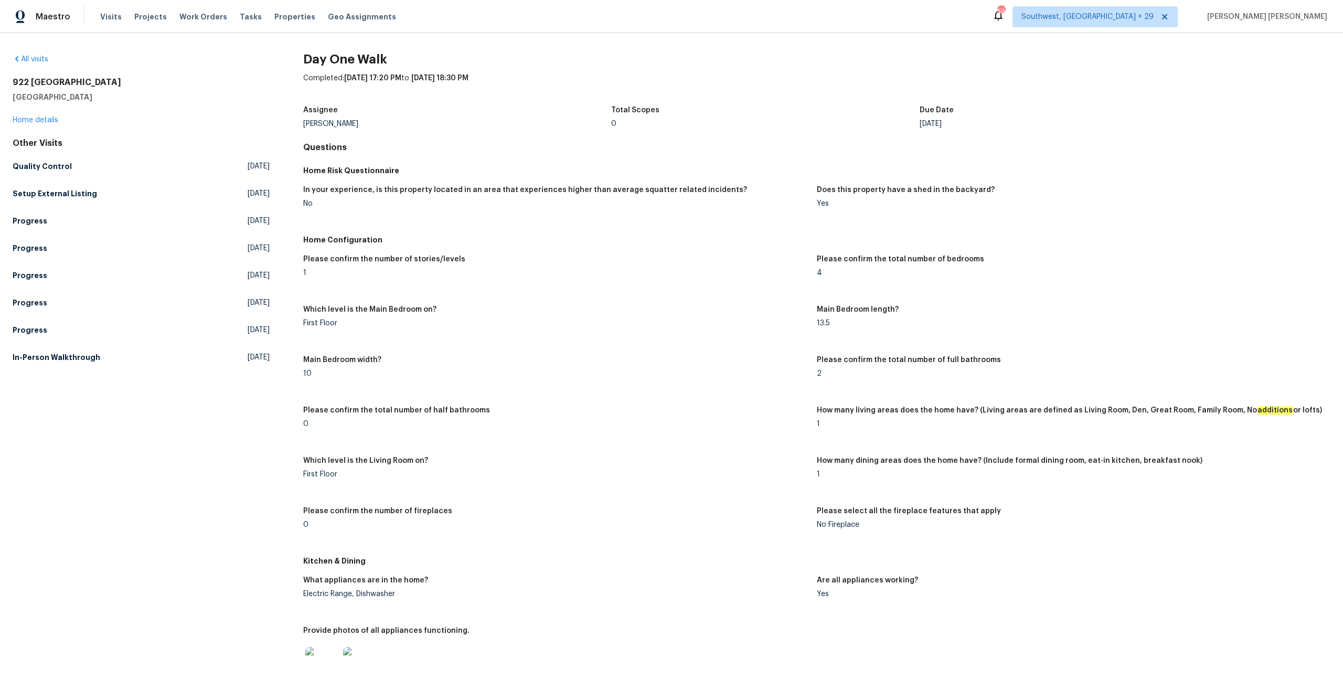
click at [495, 312] on div "Which level is the Main Bedroom on?" at bounding box center [555, 313] width 505 height 14
click at [86, 350] on h5 "In-Person Walkthrough" at bounding box center [57, 357] width 88 height 10
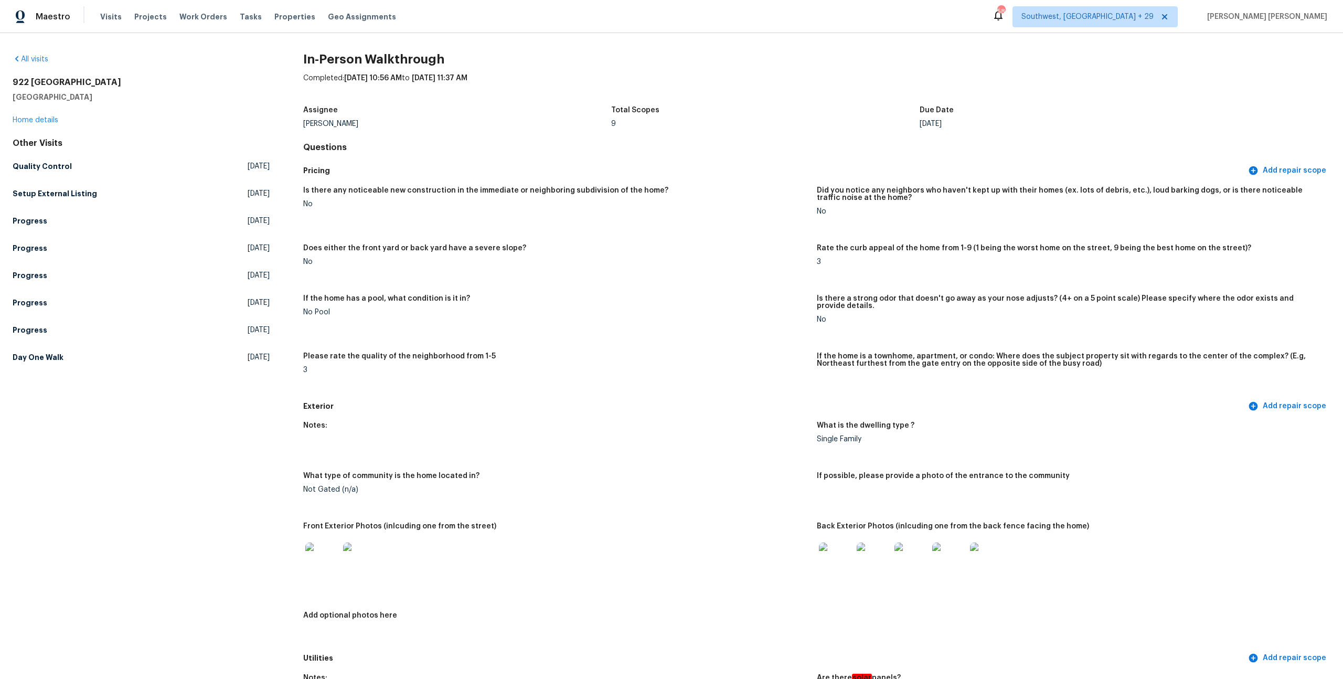
click at [77, 194] on h5 "Setup External Listing" at bounding box center [55, 193] width 84 height 10
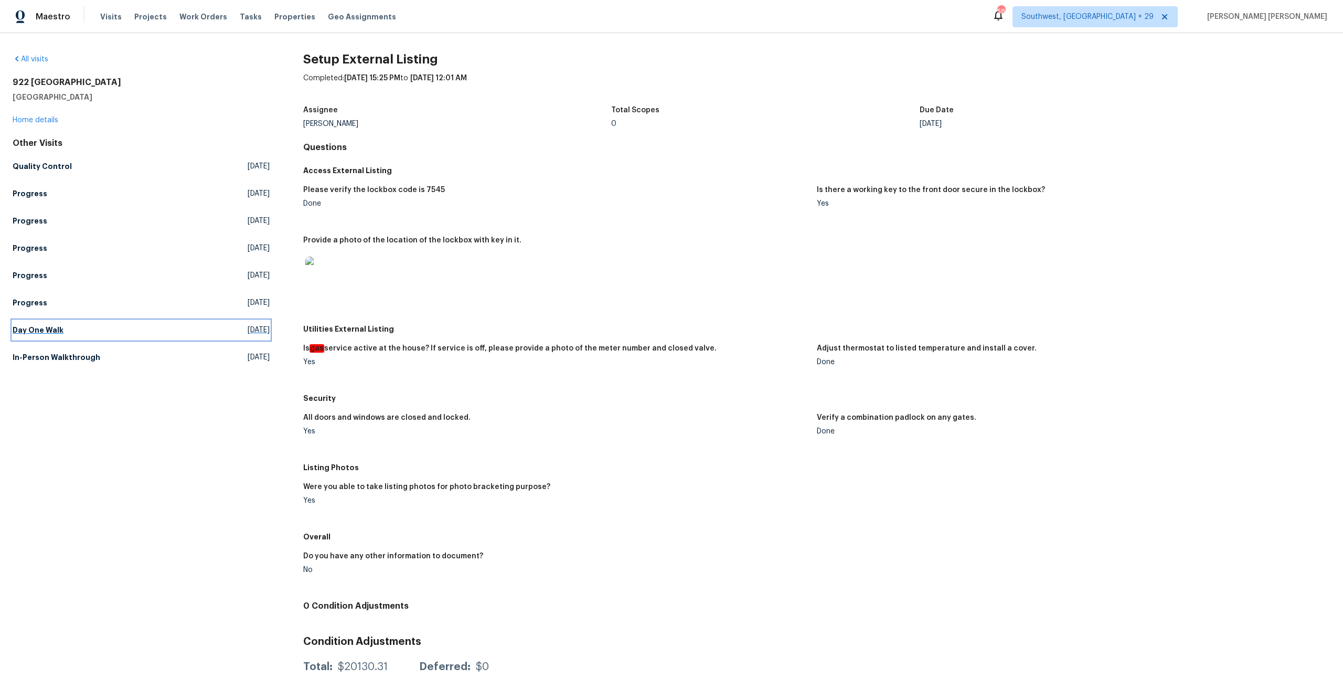
click at [43, 329] on h5 "Day One Walk" at bounding box center [38, 330] width 51 height 10
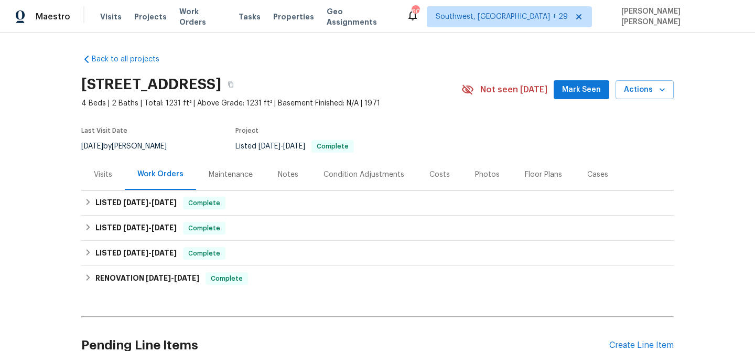
scroll to position [101, 0]
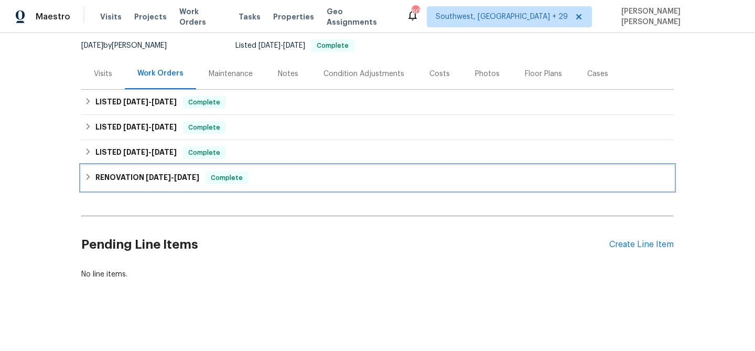
click at [262, 170] on div "RENOVATION 8/8/25 - 9/2/25 Complete" at bounding box center [377, 177] width 593 height 25
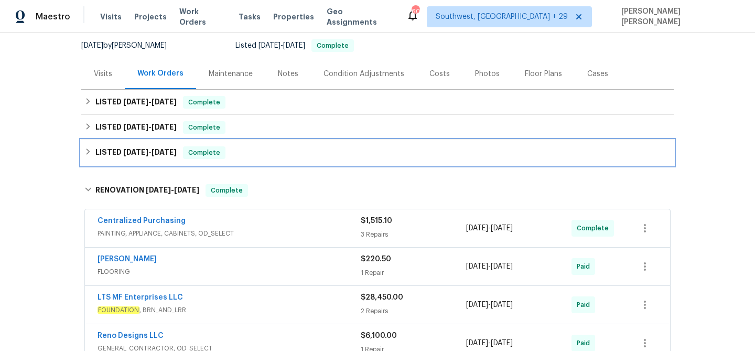
click at [275, 152] on div "LISTED 9/19/25 - 9/25/25 Complete" at bounding box center [377, 152] width 586 height 13
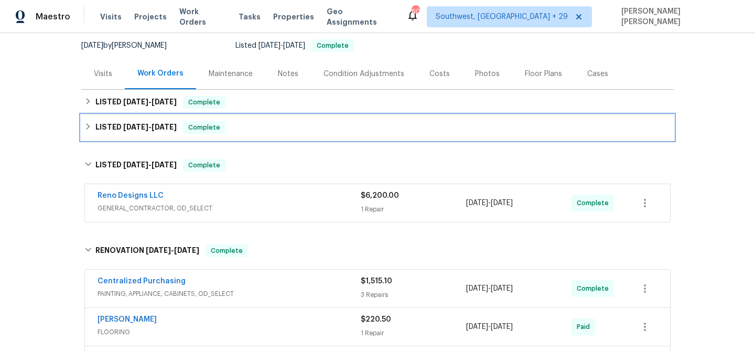
click at [295, 129] on div "LISTED 10/7/25 - 10/8/25 Complete" at bounding box center [377, 127] width 586 height 13
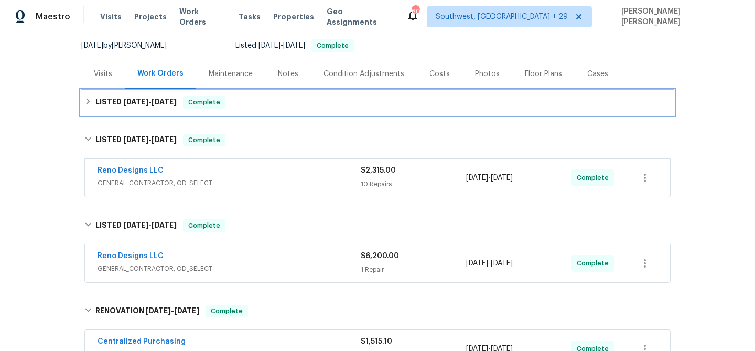
click at [326, 102] on div "LISTED 10/10/25 - 10/15/25 Complete" at bounding box center [377, 102] width 586 height 13
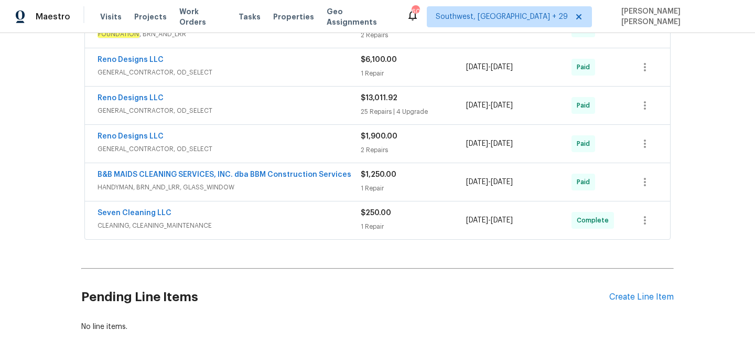
scroll to position [542, 0]
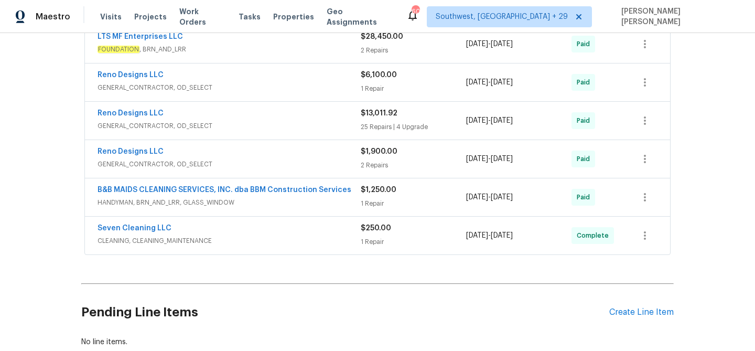
click at [301, 244] on span "CLEANING, CLEANING_MAINTENANCE" at bounding box center [229, 240] width 263 height 10
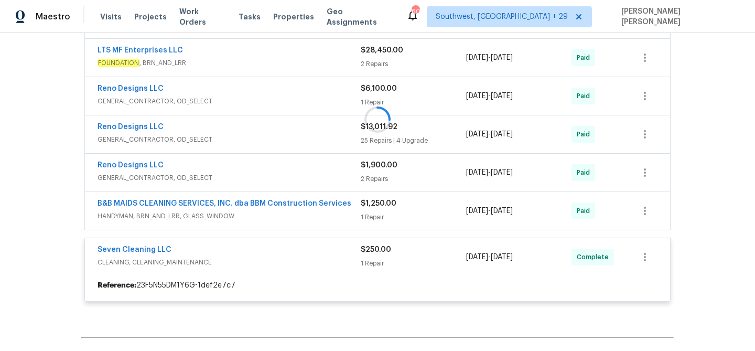
scroll to position [527, 0]
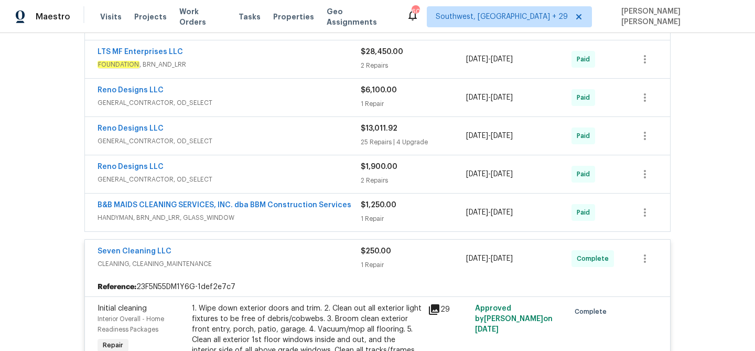
click at [392, 213] on div "1 Repair" at bounding box center [413, 218] width 105 height 10
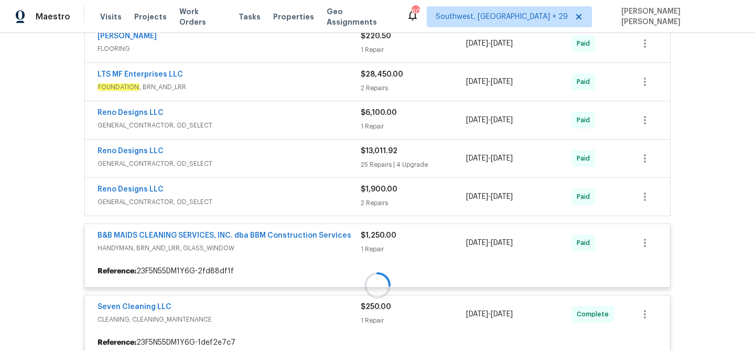
scroll to position [499, 0]
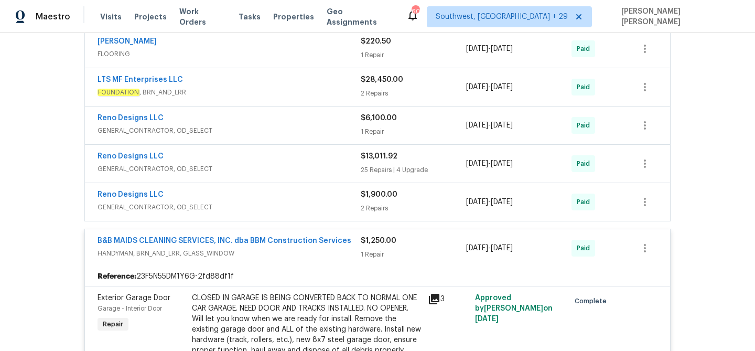
click at [403, 205] on div "2 Repairs" at bounding box center [413, 208] width 105 height 10
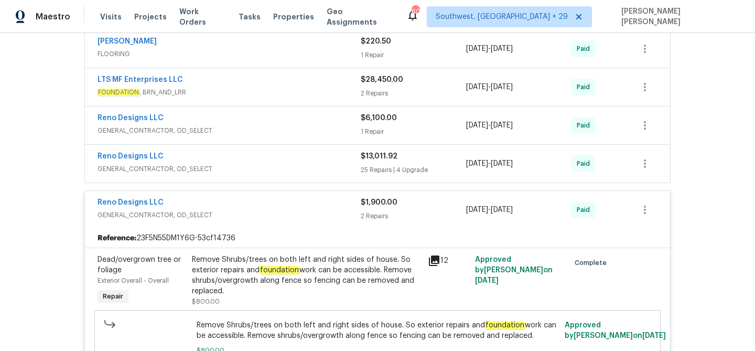
click at [413, 169] on div "25 Repairs | 4 Upgrade" at bounding box center [413, 170] width 105 height 10
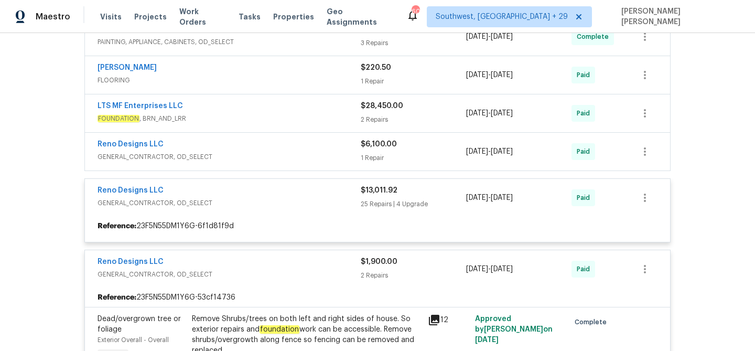
scroll to position [469, 0]
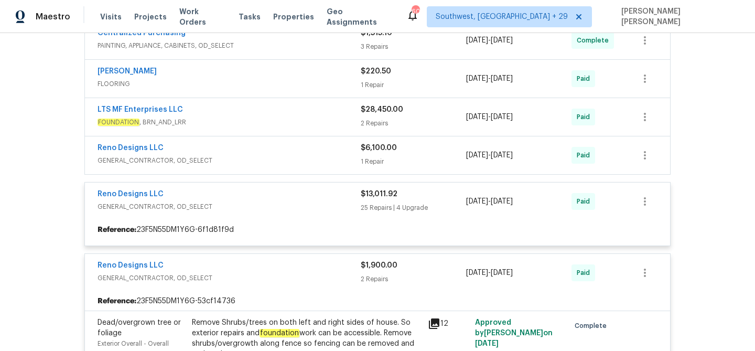
click at [417, 163] on div "1 Repair" at bounding box center [413, 161] width 105 height 10
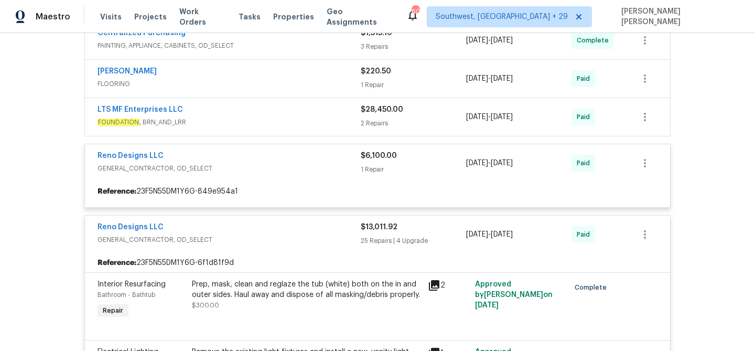
scroll to position [443, 0]
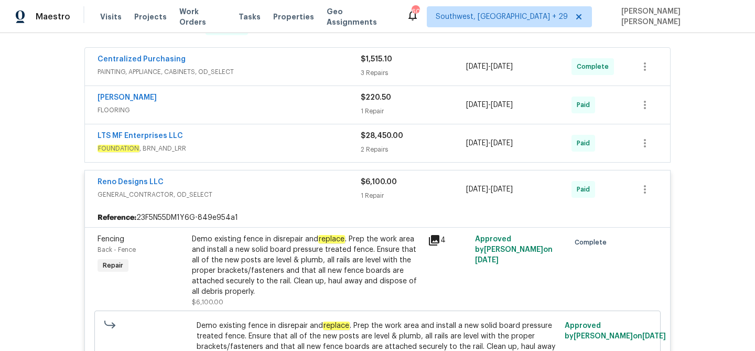
click at [427, 145] on div "2 Repairs" at bounding box center [413, 149] width 105 height 10
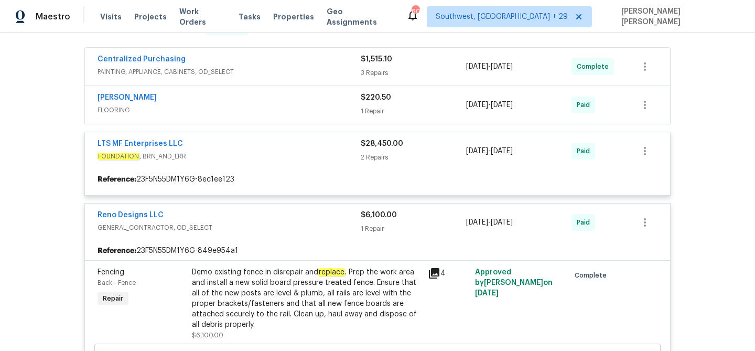
scroll to position [425, 0]
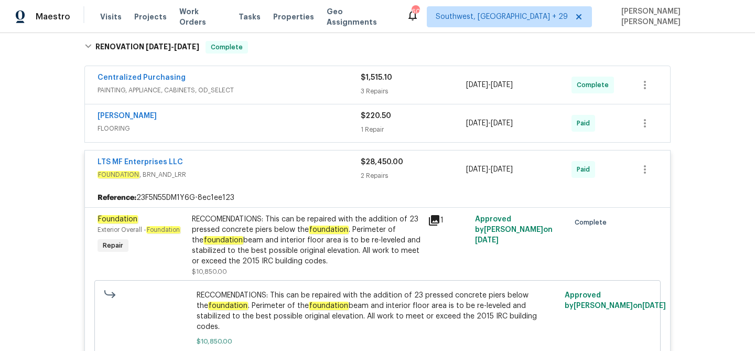
click at [436, 125] on div "1 Repair" at bounding box center [413, 129] width 105 height 10
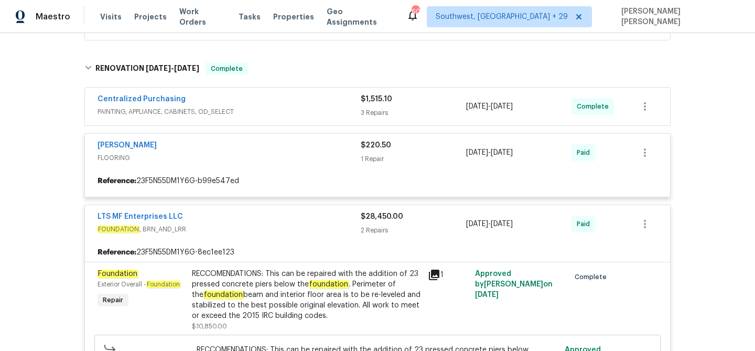
scroll to position [401, 0]
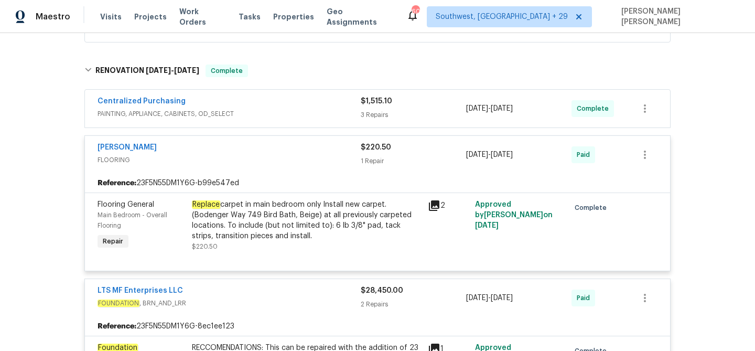
click at [441, 117] on div "3 Repairs" at bounding box center [413, 115] width 105 height 10
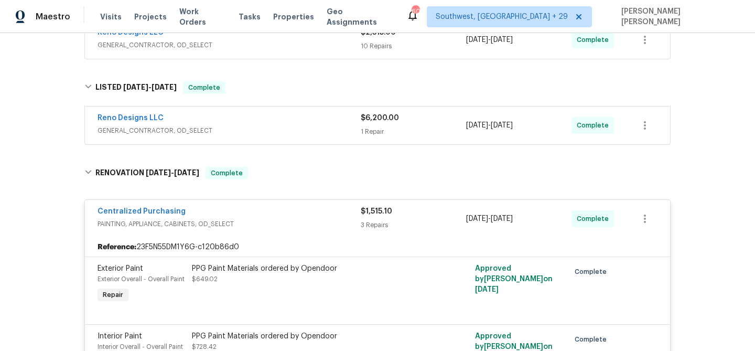
scroll to position [289, 0]
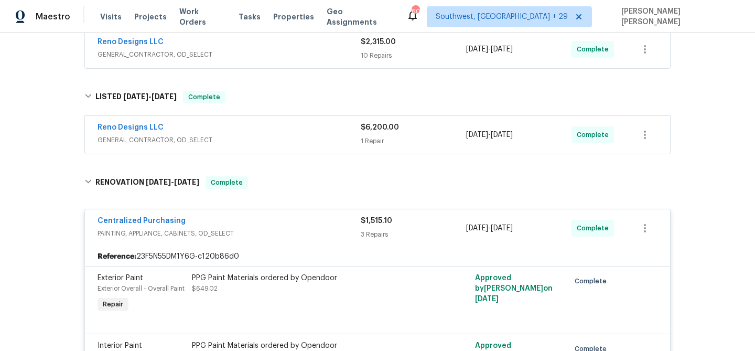
click at [438, 132] on div "$6,200.00" at bounding box center [413, 127] width 105 height 10
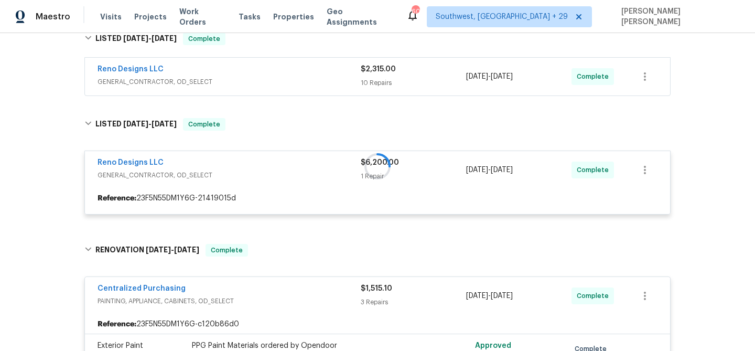
scroll to position [231, 0]
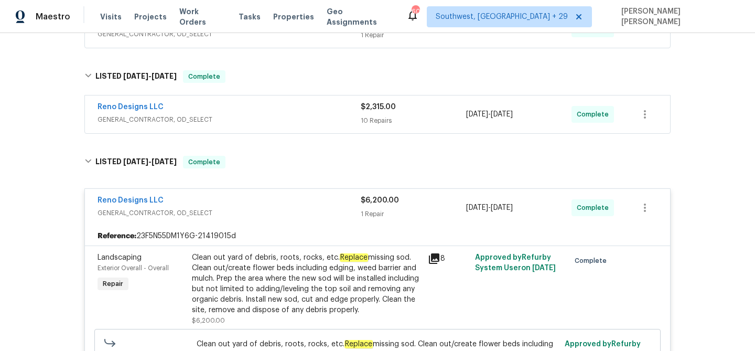
click at [443, 122] on div "10 Repairs" at bounding box center [413, 120] width 105 height 10
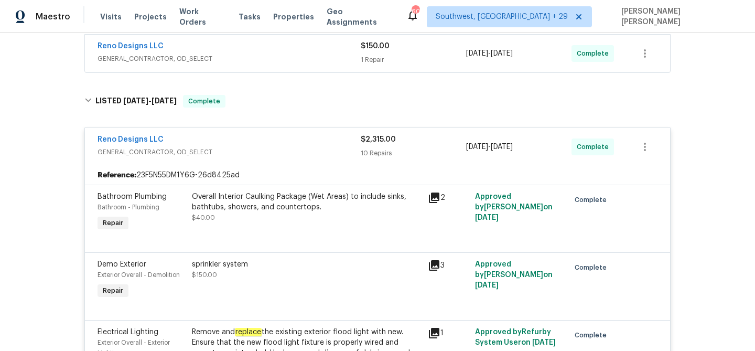
scroll to position [66, 0]
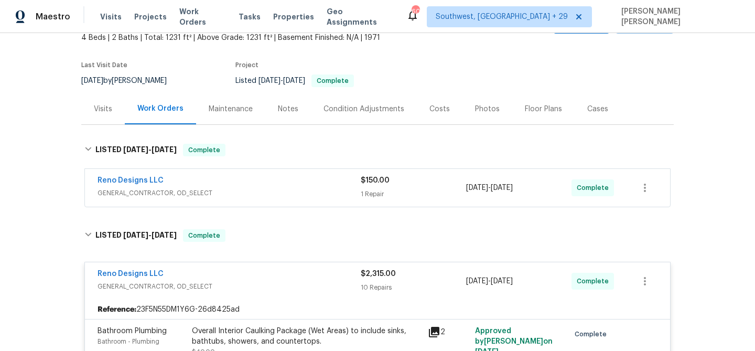
click at [441, 178] on div "$150.00" at bounding box center [413, 180] width 105 height 10
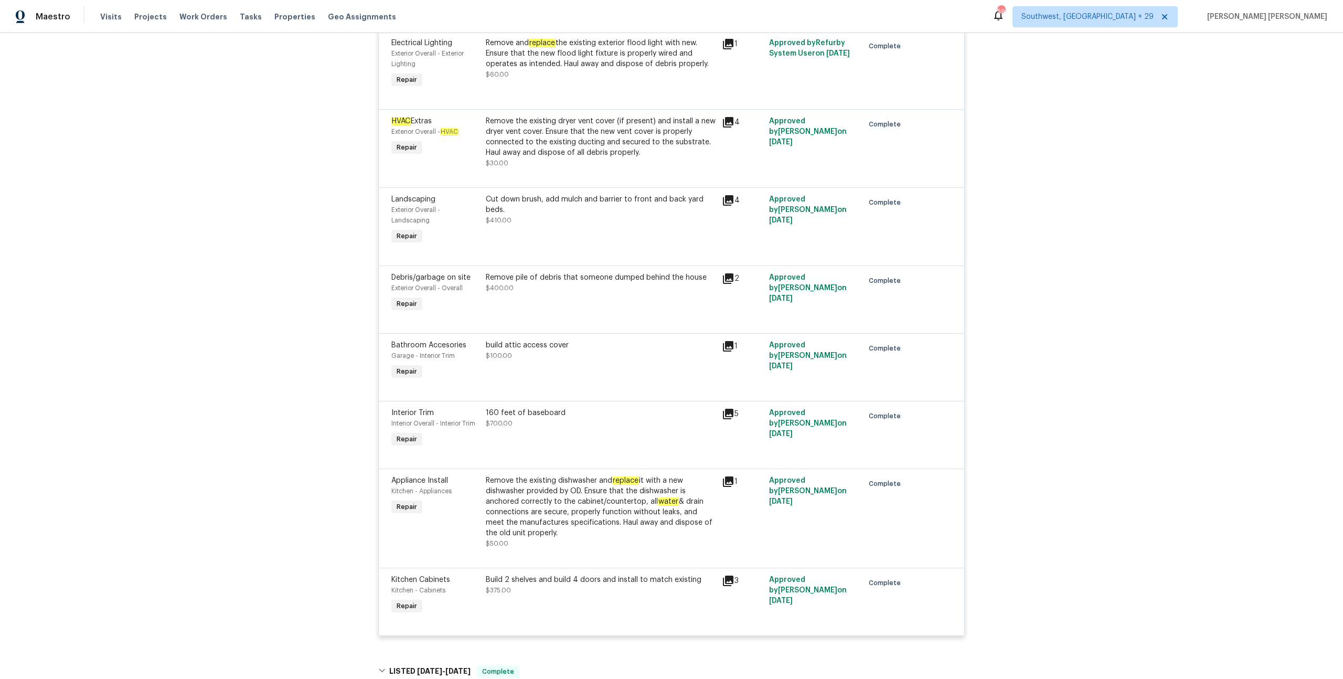
scroll to position [2742, 0]
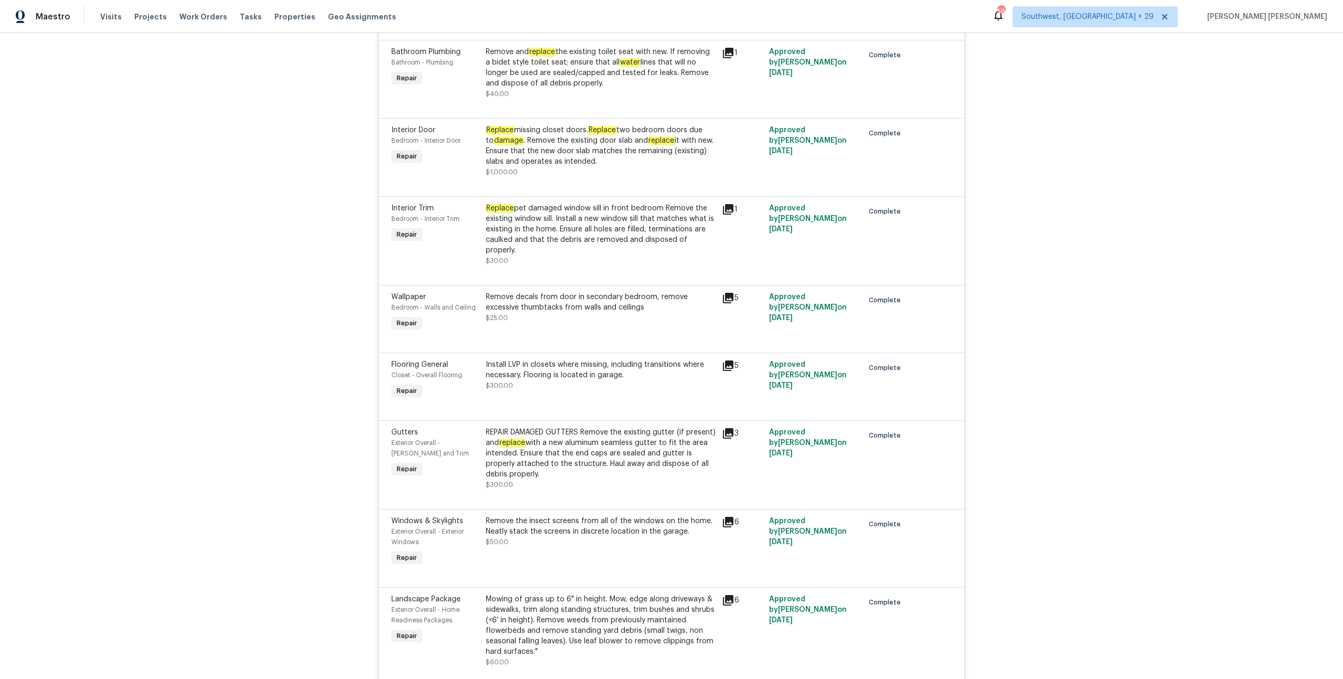
click at [731, 350] on icon at bounding box center [728, 365] width 10 height 10
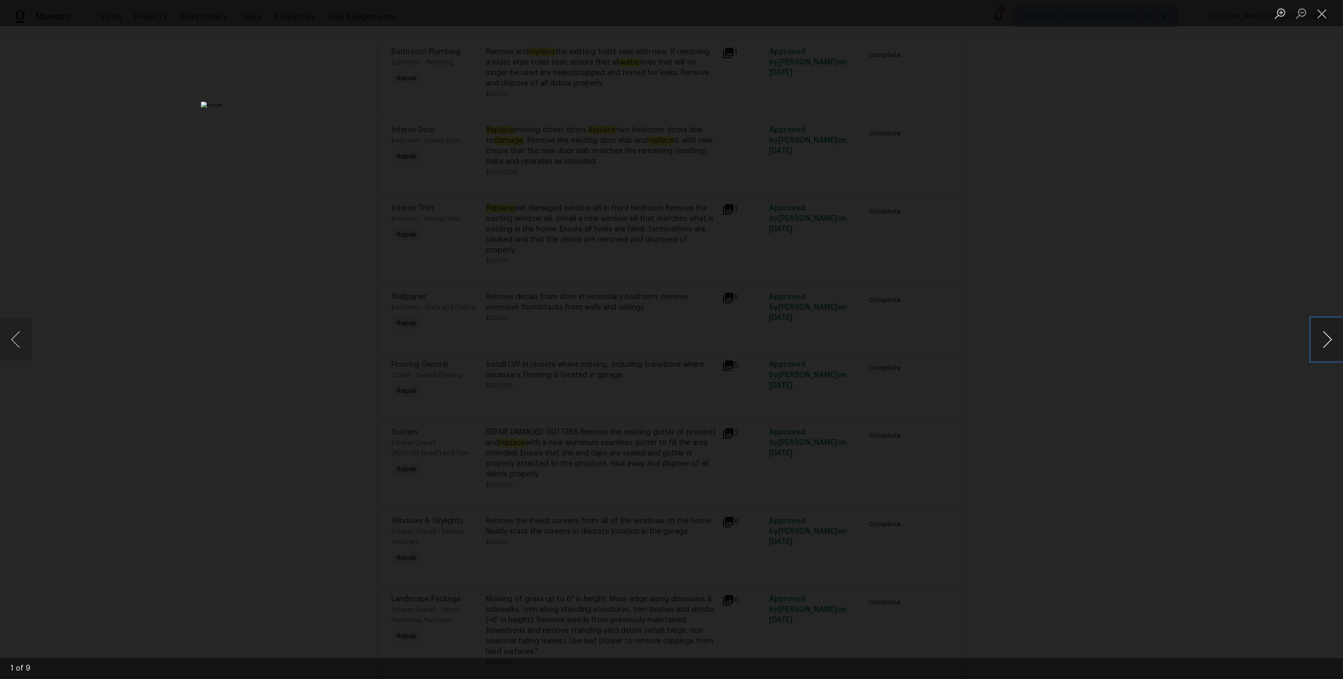
click at [755, 346] on button "Next image" at bounding box center [1326, 339] width 31 height 42
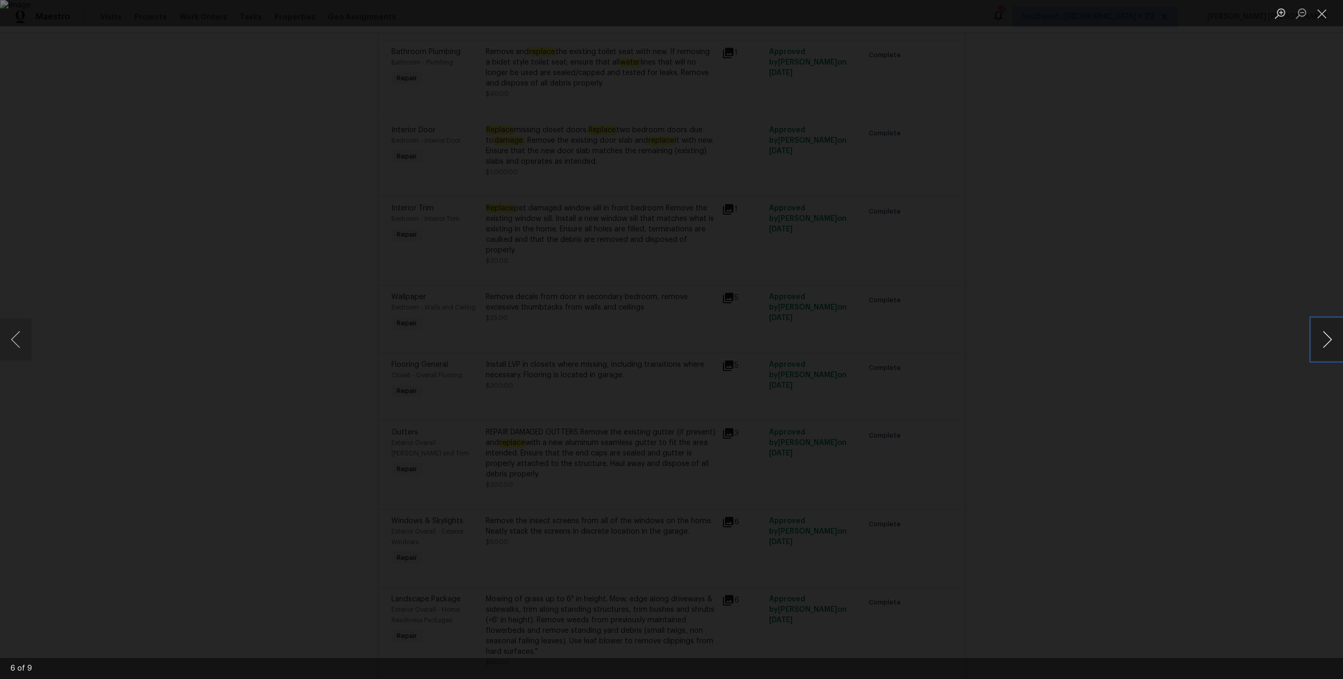
click at [755, 344] on button "Next image" at bounding box center [1326, 339] width 31 height 42
click at [755, 345] on button "Next image" at bounding box center [1326, 339] width 31 height 42
click at [755, 347] on button "Next image" at bounding box center [1326, 339] width 31 height 42
click at [755, 350] on div "Lightbox" at bounding box center [671, 339] width 1343 height 679
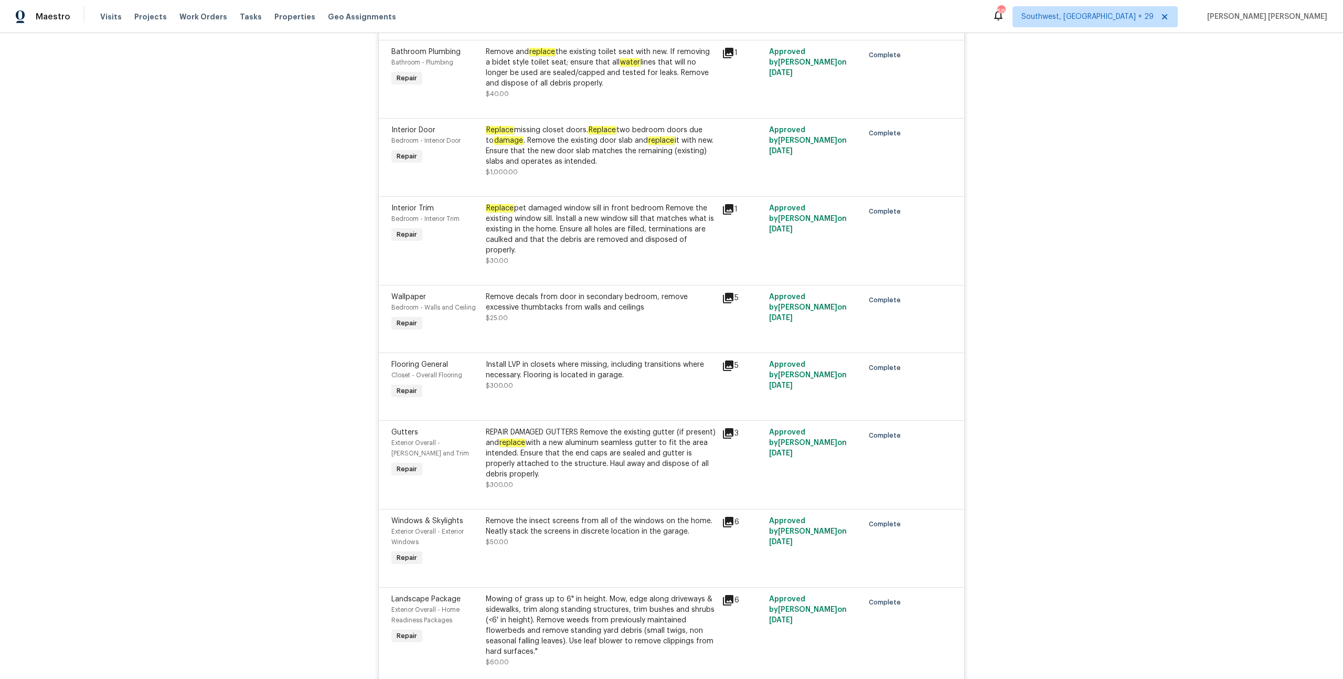
scroll to position [3394, 0]
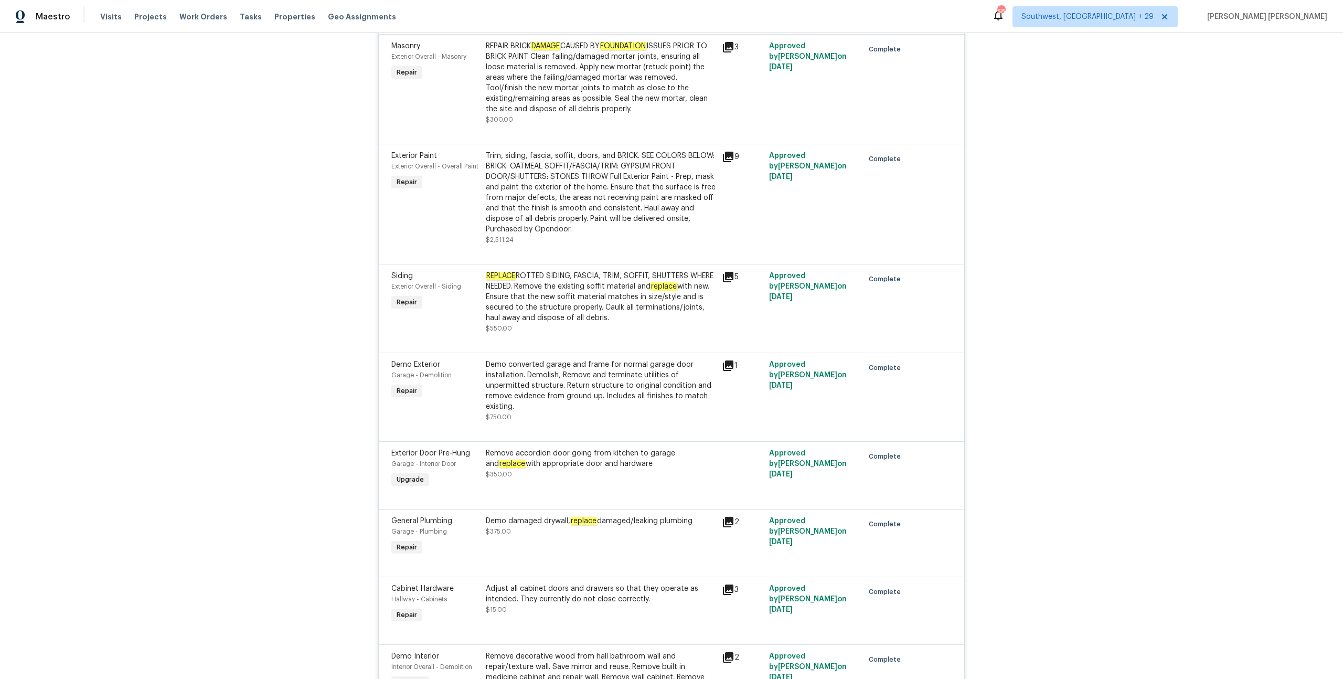
click at [731, 350] on icon at bounding box center [728, 365] width 13 height 13
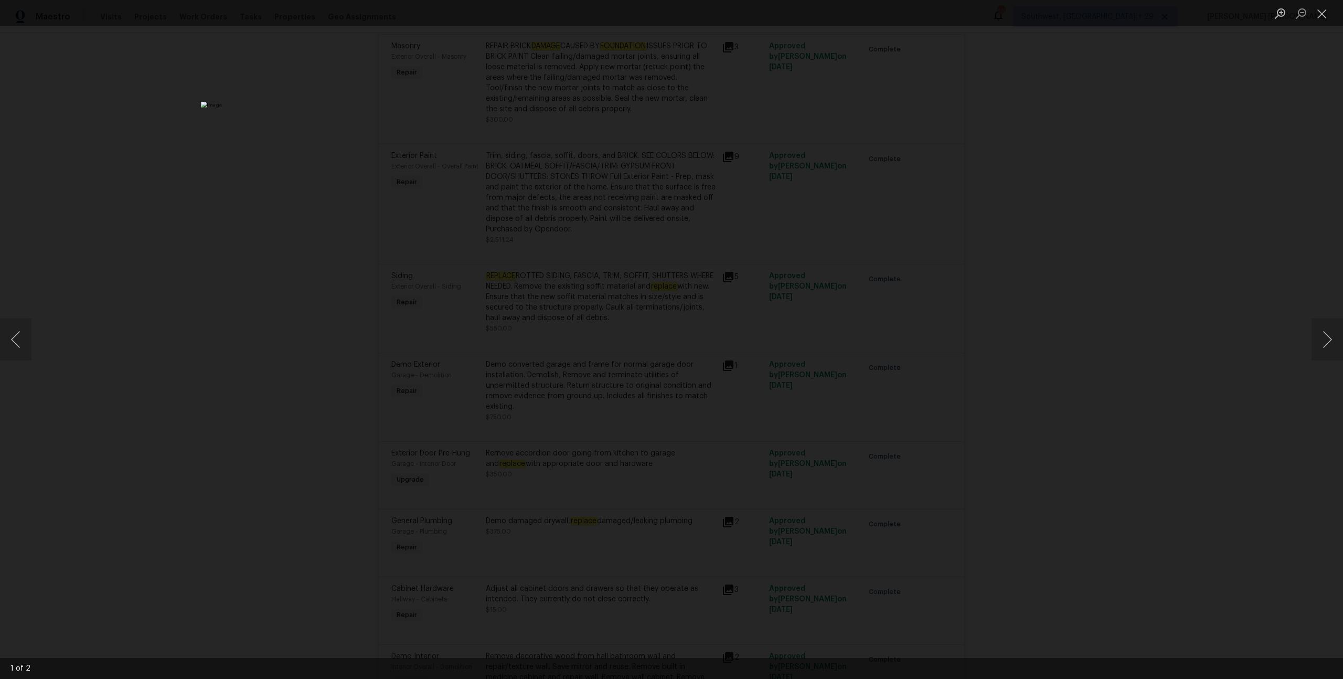
click at [755, 350] on div "Lightbox" at bounding box center [671, 339] width 1343 height 679
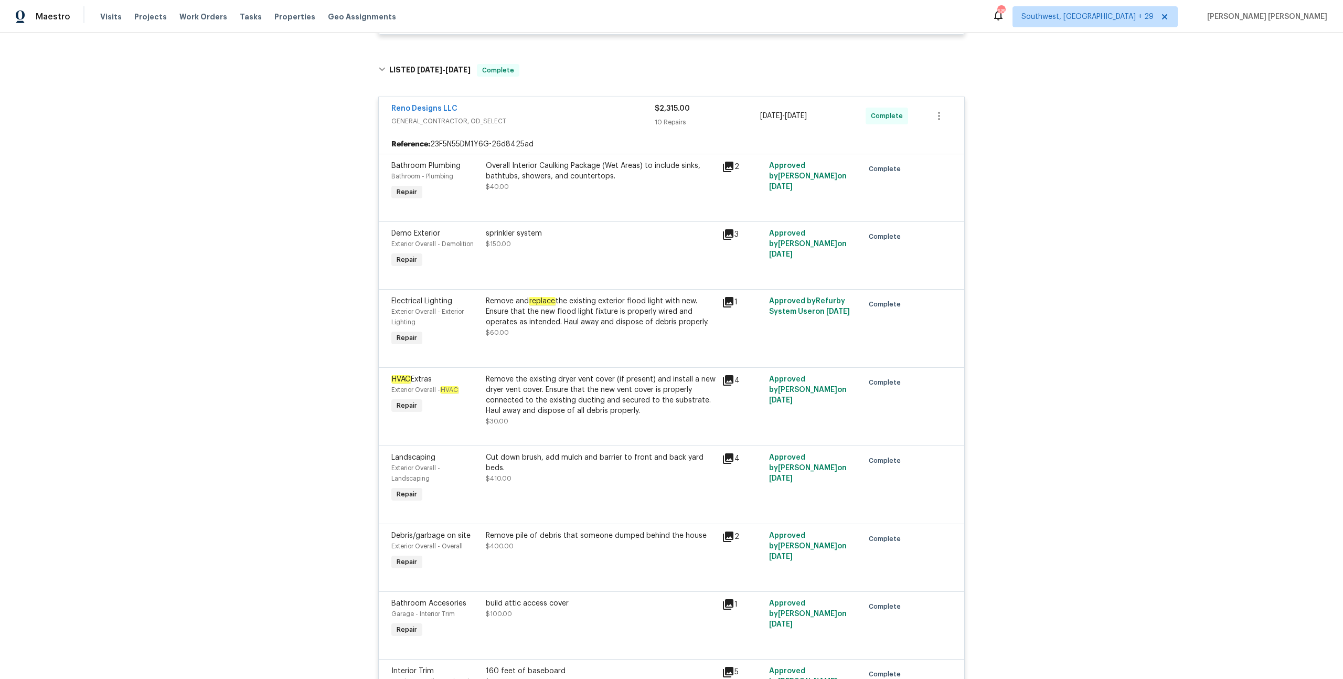
scroll to position [366, 0]
click at [625, 350] on div "Remove the existing dryer vent cover (if present) and install a new dryer vent …" at bounding box center [601, 393] width 230 height 42
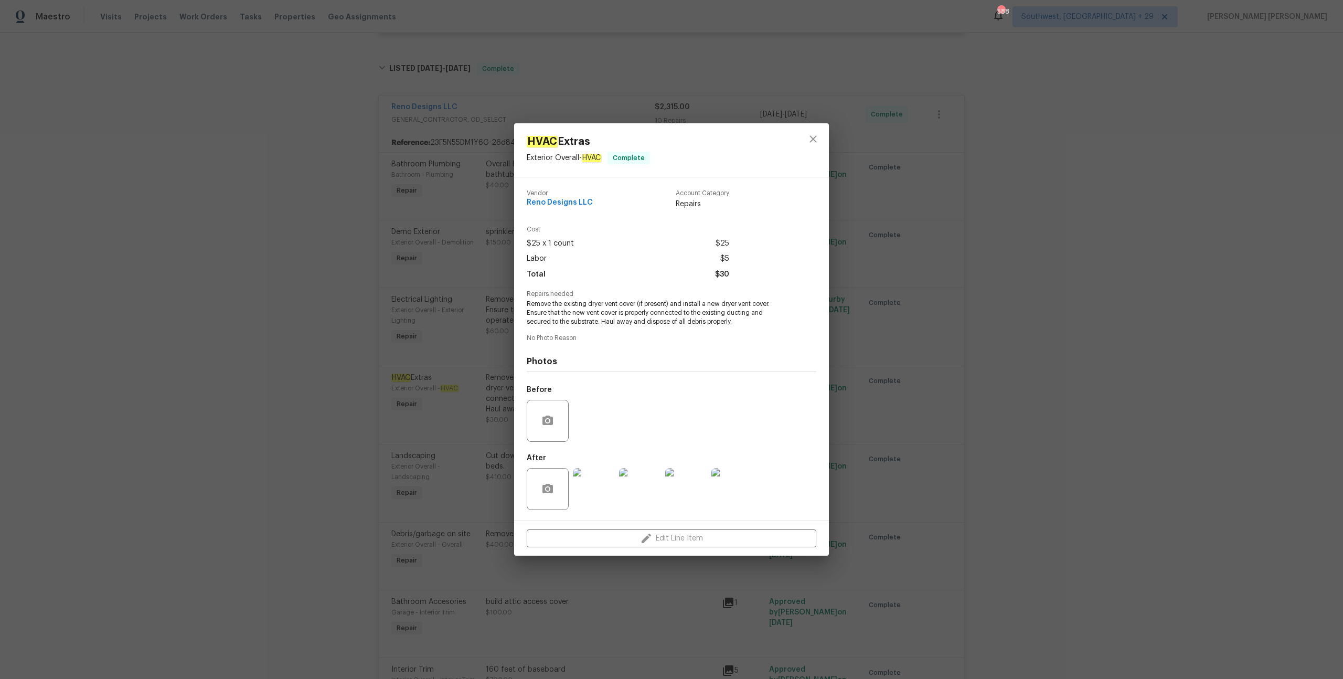
click at [755, 350] on div "HVAC Extras Exterior Overall - HVAC Complete Vendor Reno Designs LLC Account Ca…" at bounding box center [671, 339] width 1343 height 679
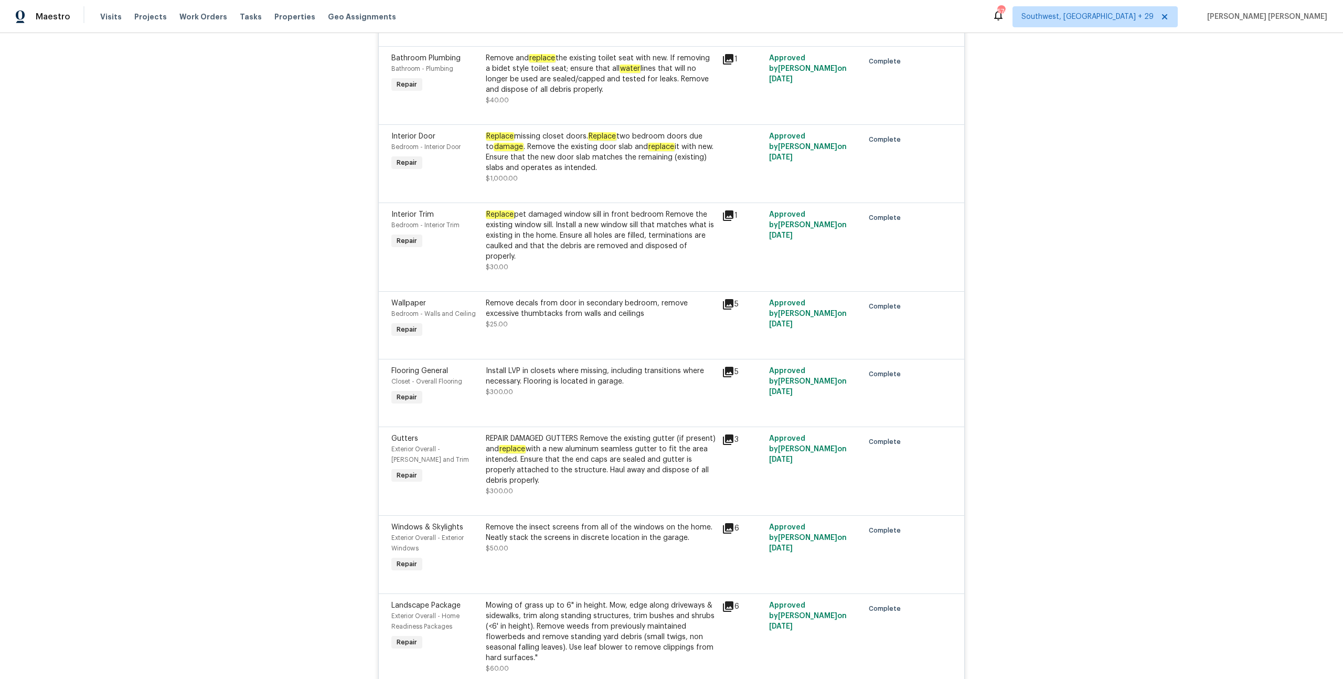
scroll to position [2738, 0]
click at [547, 350] on div "Install LVP in closets where missing, including transitions where necessary. Fl…" at bounding box center [601, 374] width 230 height 21
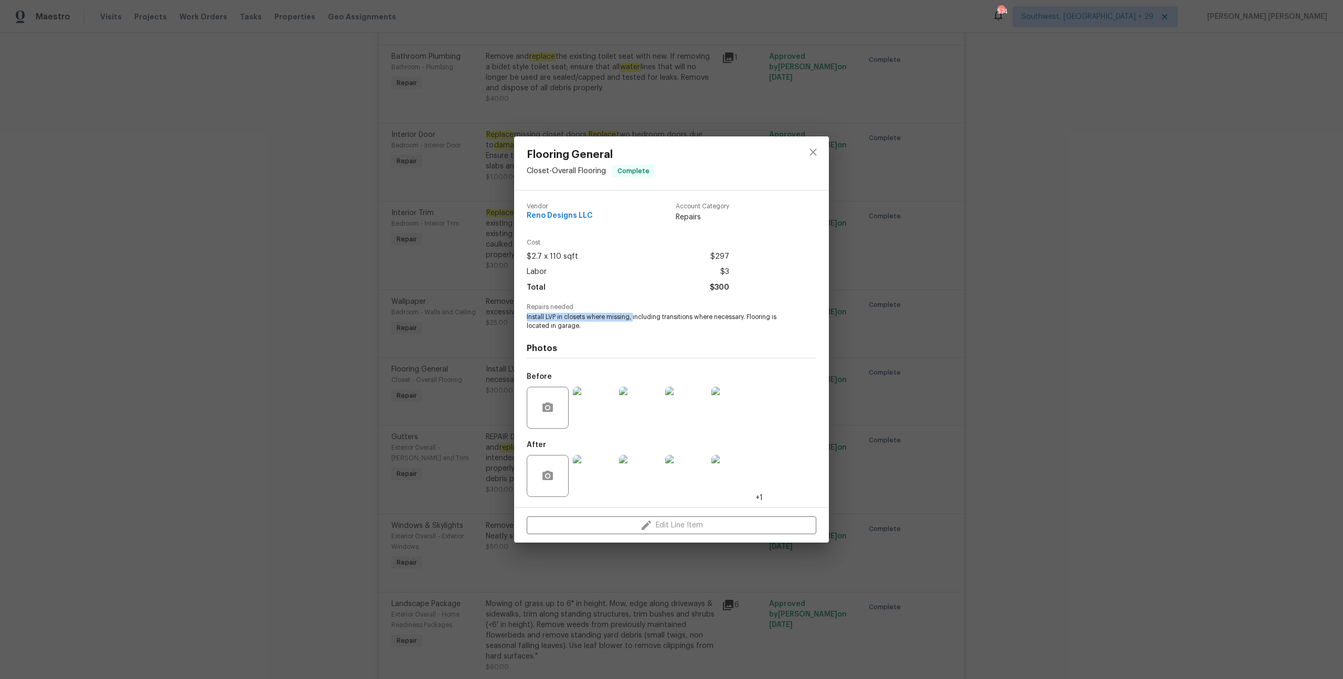
drag, startPoint x: 526, startPoint y: 316, endPoint x: 633, endPoint y: 316, distance: 107.0
click at [634, 316] on span "Install LVP in closets where missing, including transitions where necessary. Fl…" at bounding box center [657, 322] width 261 height 18
click at [519, 350] on div "Vendor Reno Designs LLC Account Category Repairs Cost $2.7 x 110 sqft $297 Labo…" at bounding box center [671, 348] width 315 height 317
click at [465, 350] on div "Flooring General Closet - Overall Flooring Complete Vendor Reno Designs LLC Acc…" at bounding box center [671, 339] width 1343 height 679
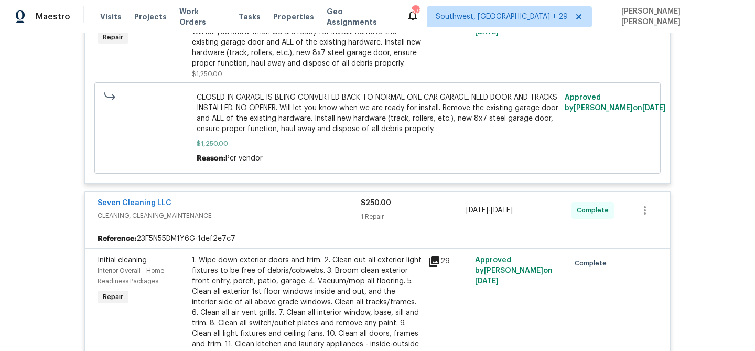
scroll to position [5642, 0]
